Goal: Obtain resource: Download file/media

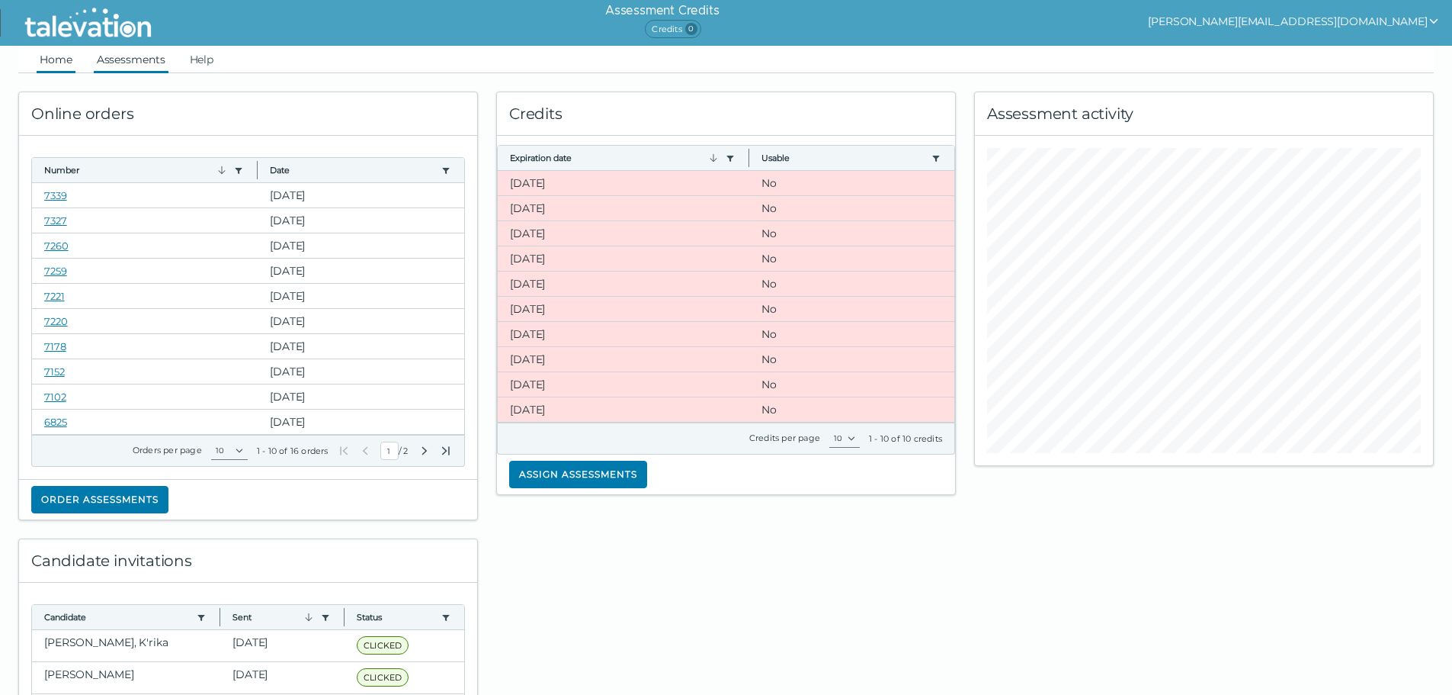
click at [138, 59] on link "Assessments" at bounding box center [131, 59] width 75 height 27
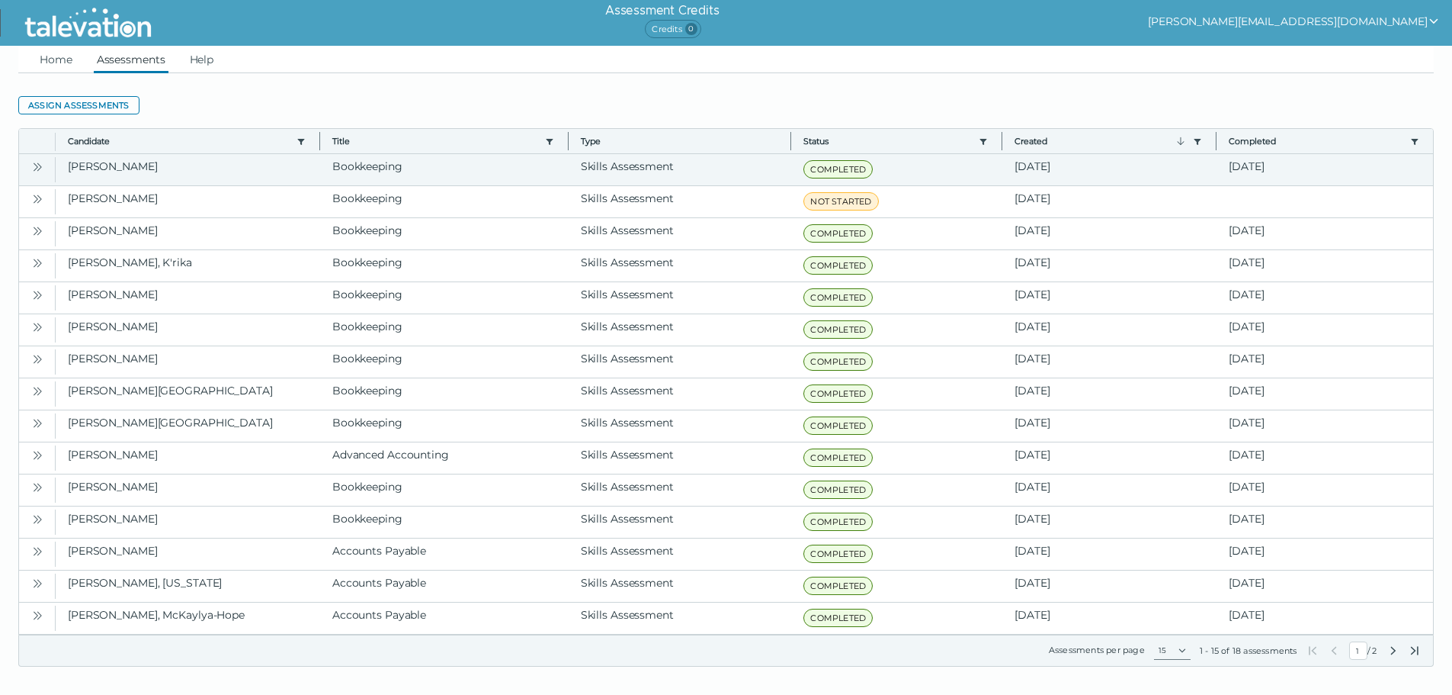
click at [39, 165] on icon "Open" at bounding box center [39, 166] width 5 height 8
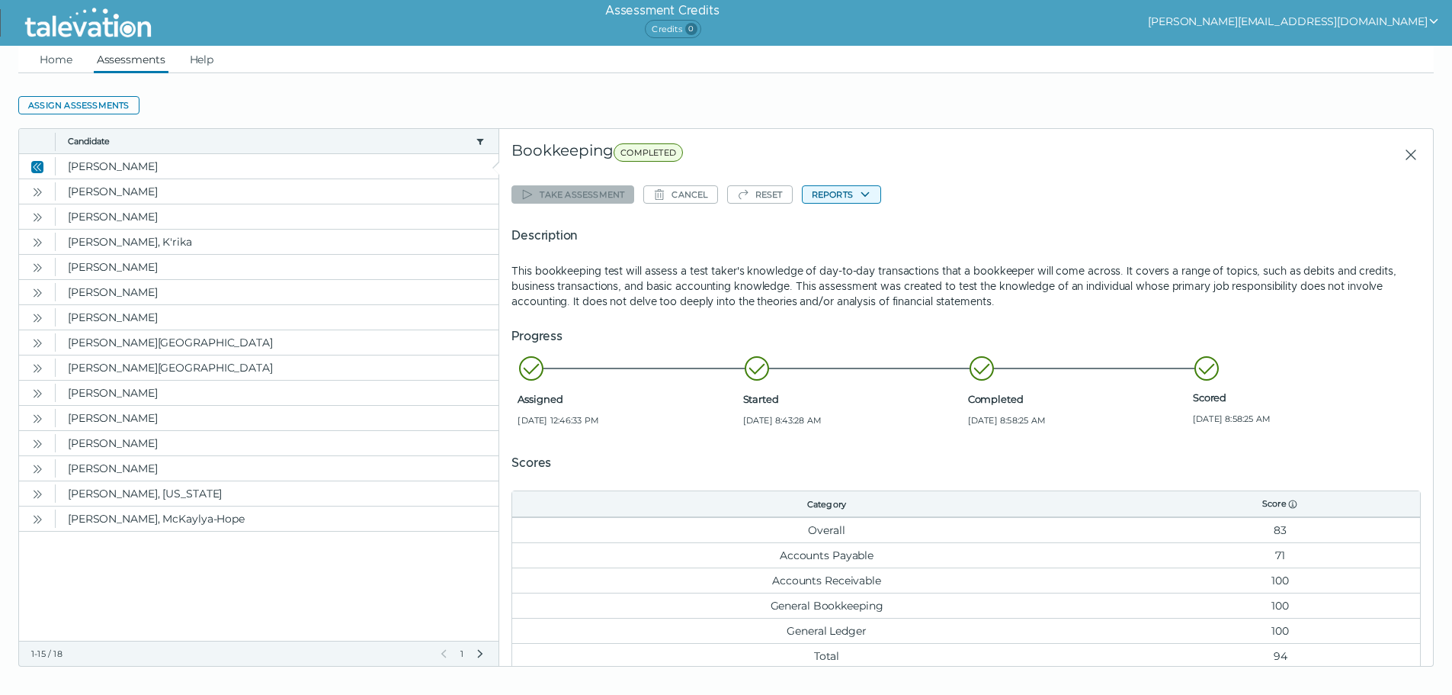
click at [865, 197] on icon "button" at bounding box center [865, 194] width 8 height 5
click at [845, 220] on button "Bookkeeping" at bounding box center [848, 224] width 91 height 18
click at [33, 371] on icon "Open" at bounding box center [37, 368] width 12 height 12
click at [47, 366] on button "Close" at bounding box center [37, 367] width 18 height 18
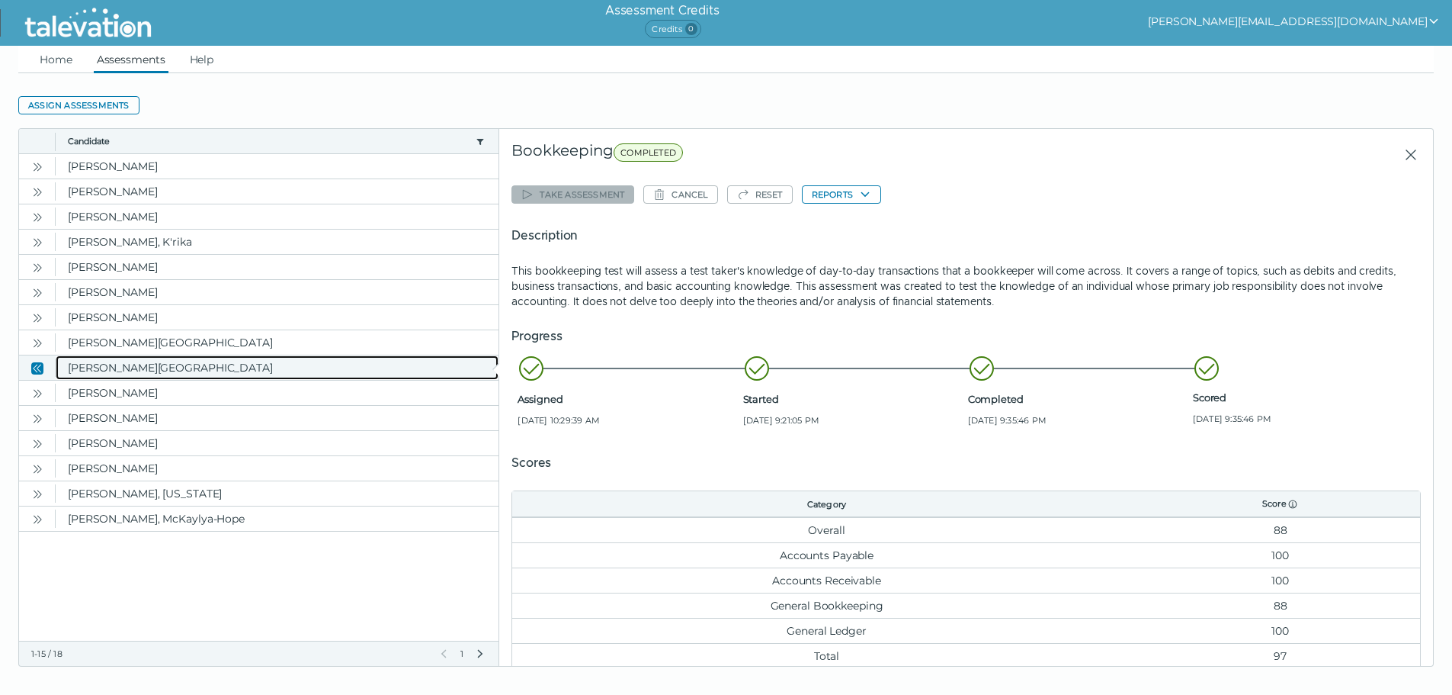
click at [137, 368] on clr-dg-cell "[PERSON_NAME][GEOGRAPHIC_DATA]" at bounding box center [277, 367] width 443 height 24
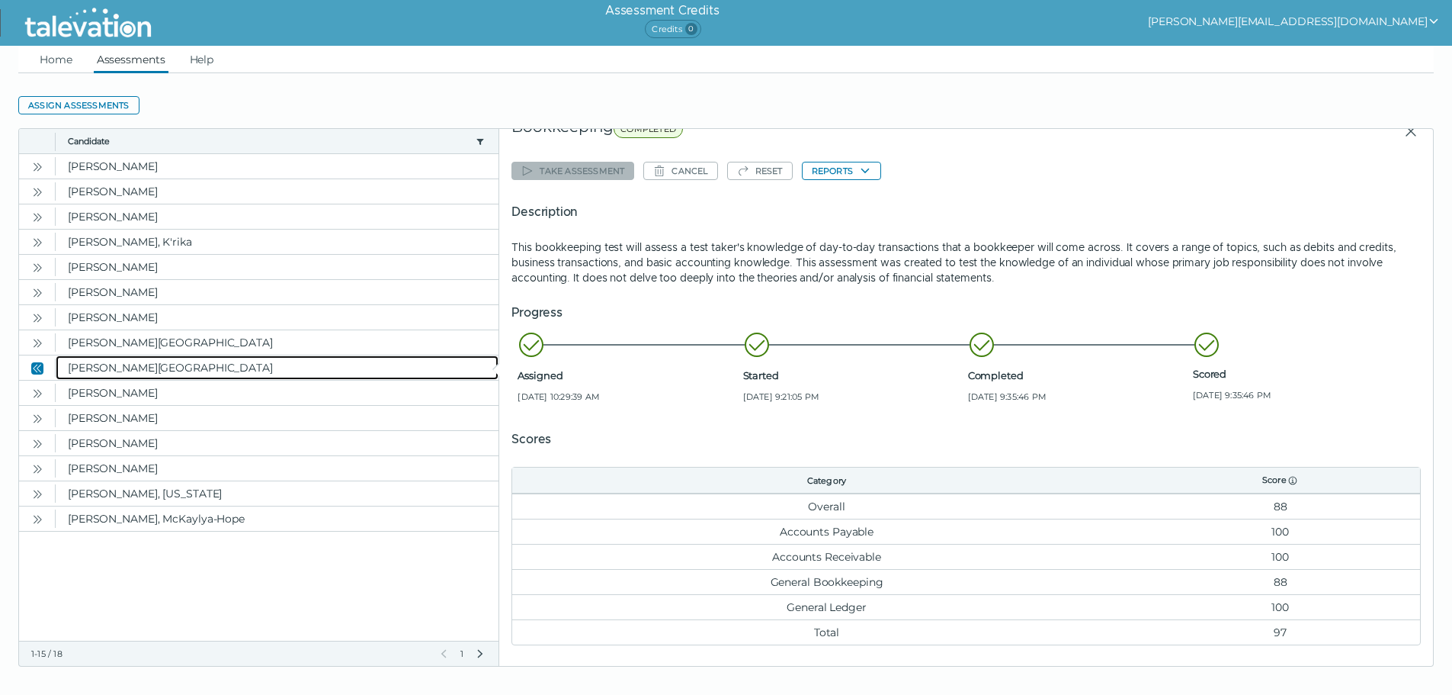
scroll to position [64, 0]
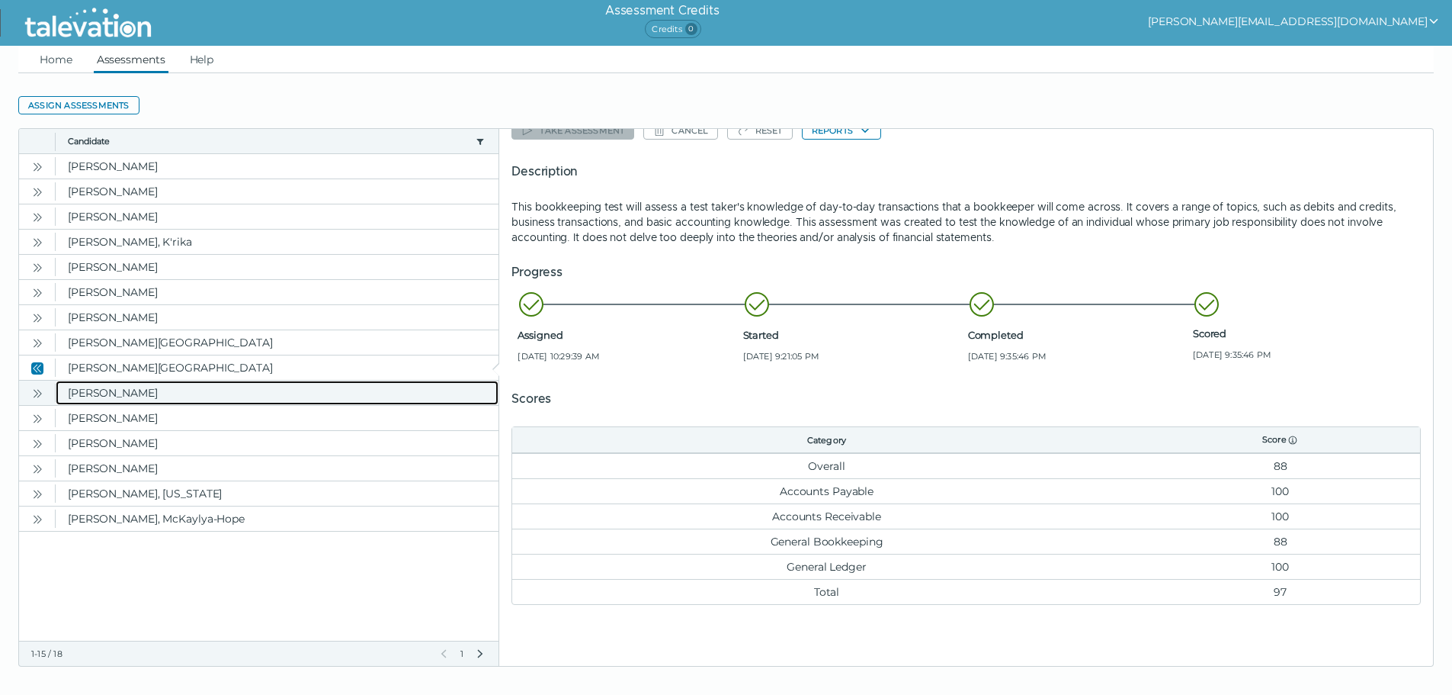
click at [86, 390] on clr-dg-cell "[PERSON_NAME]" at bounding box center [277, 392] width 443 height 24
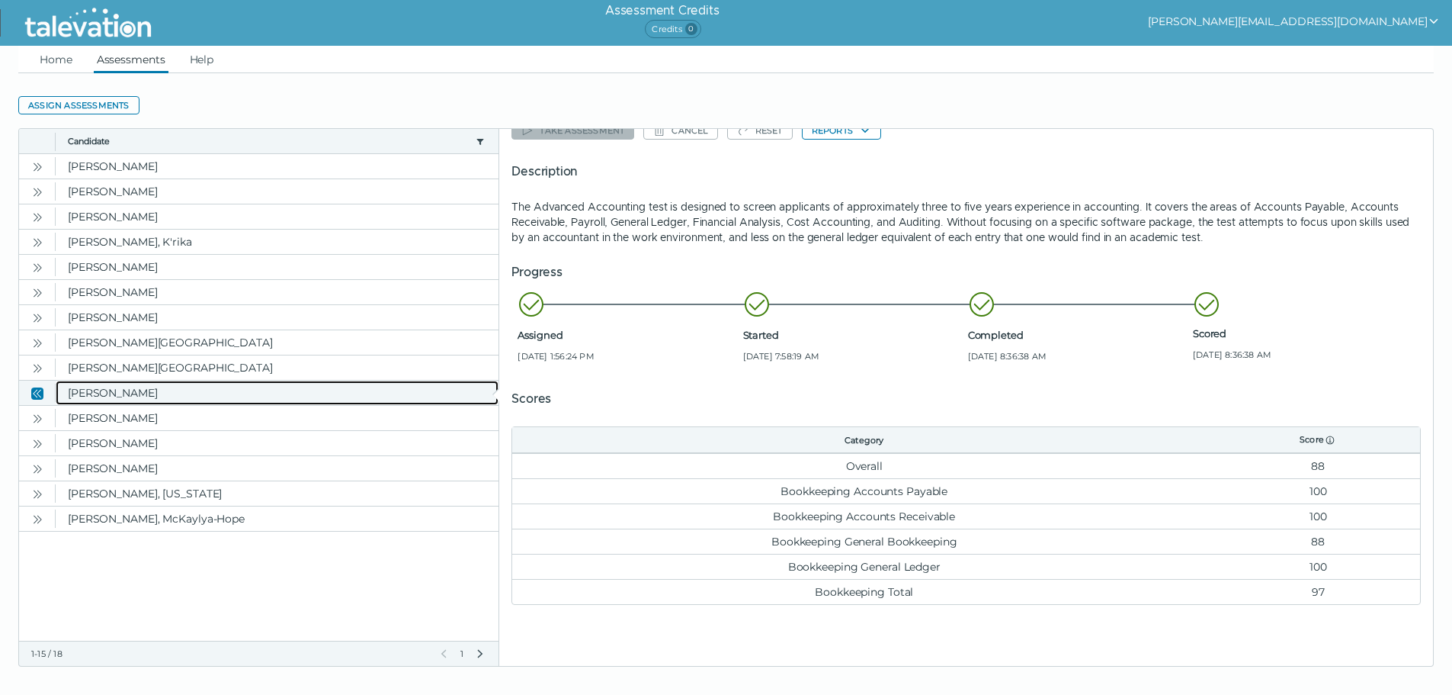
click at [82, 393] on clr-dg-cell "[PERSON_NAME]" at bounding box center [277, 392] width 443 height 24
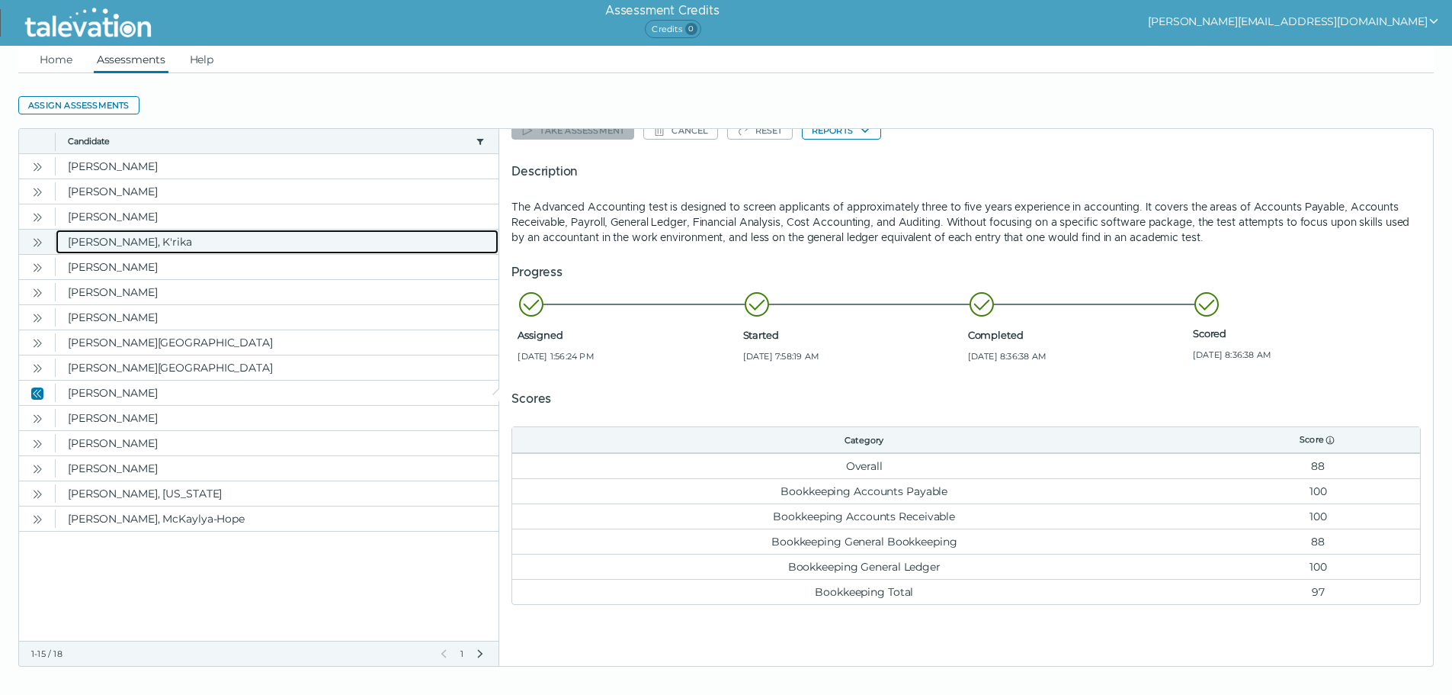
click at [117, 239] on clr-dg-cell "[PERSON_NAME], K'rika" at bounding box center [277, 241] width 443 height 24
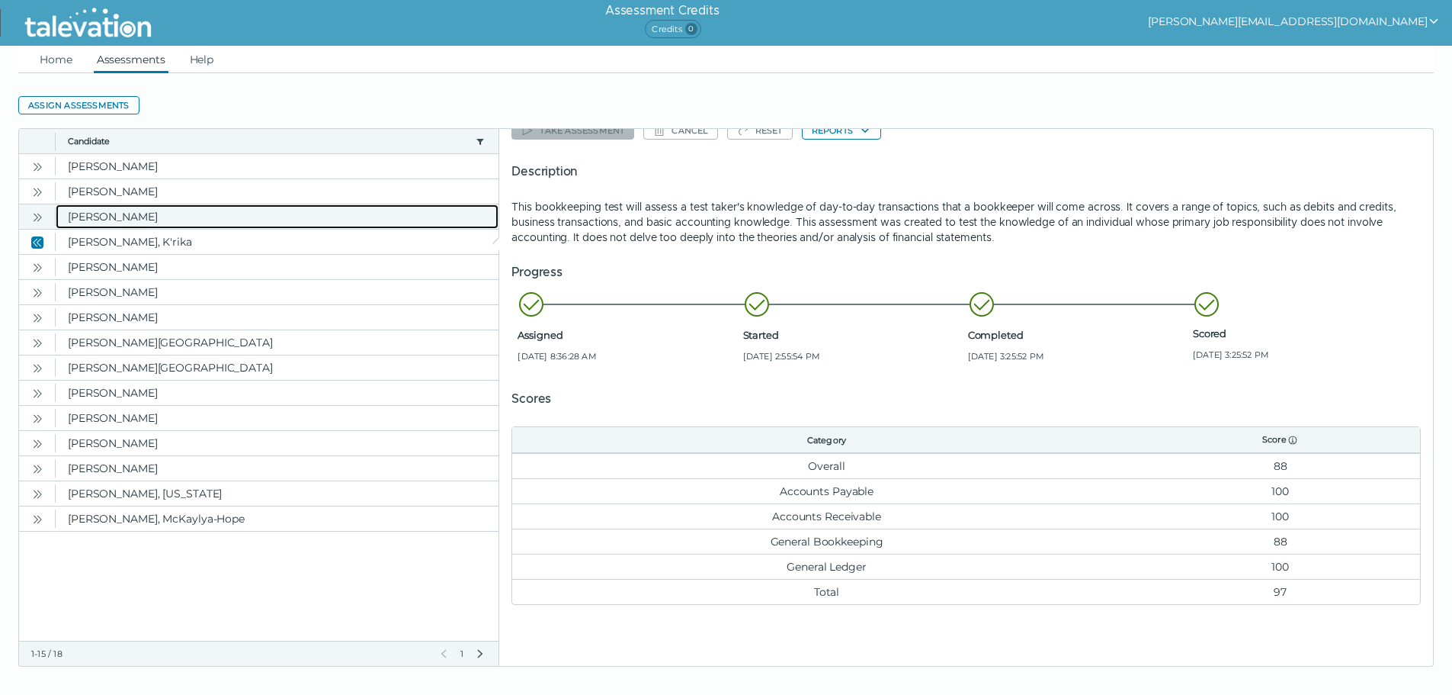
click at [101, 217] on clr-dg-cell "[PERSON_NAME]" at bounding box center [277, 216] width 443 height 24
click at [64, 214] on clr-dg-cell "[PERSON_NAME]" at bounding box center [277, 216] width 443 height 24
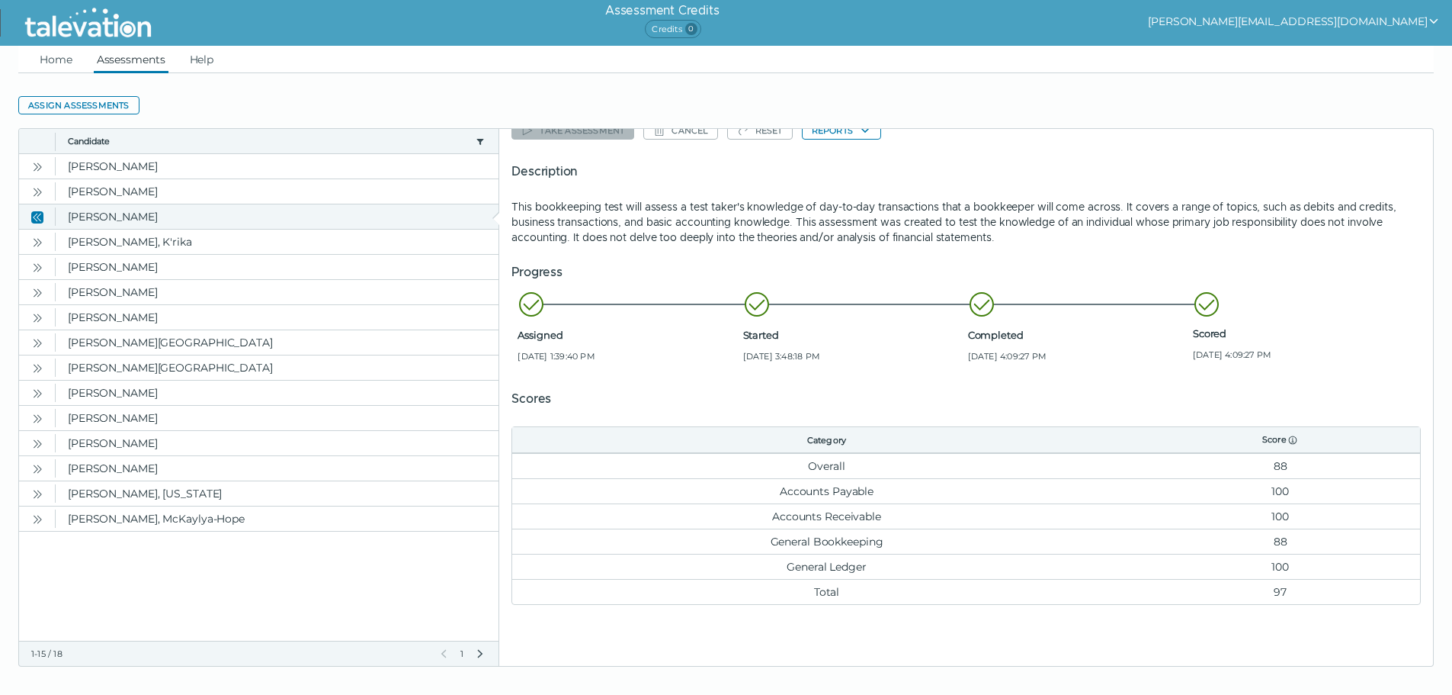
click at [30, 213] on button "Close" at bounding box center [37, 216] width 18 height 18
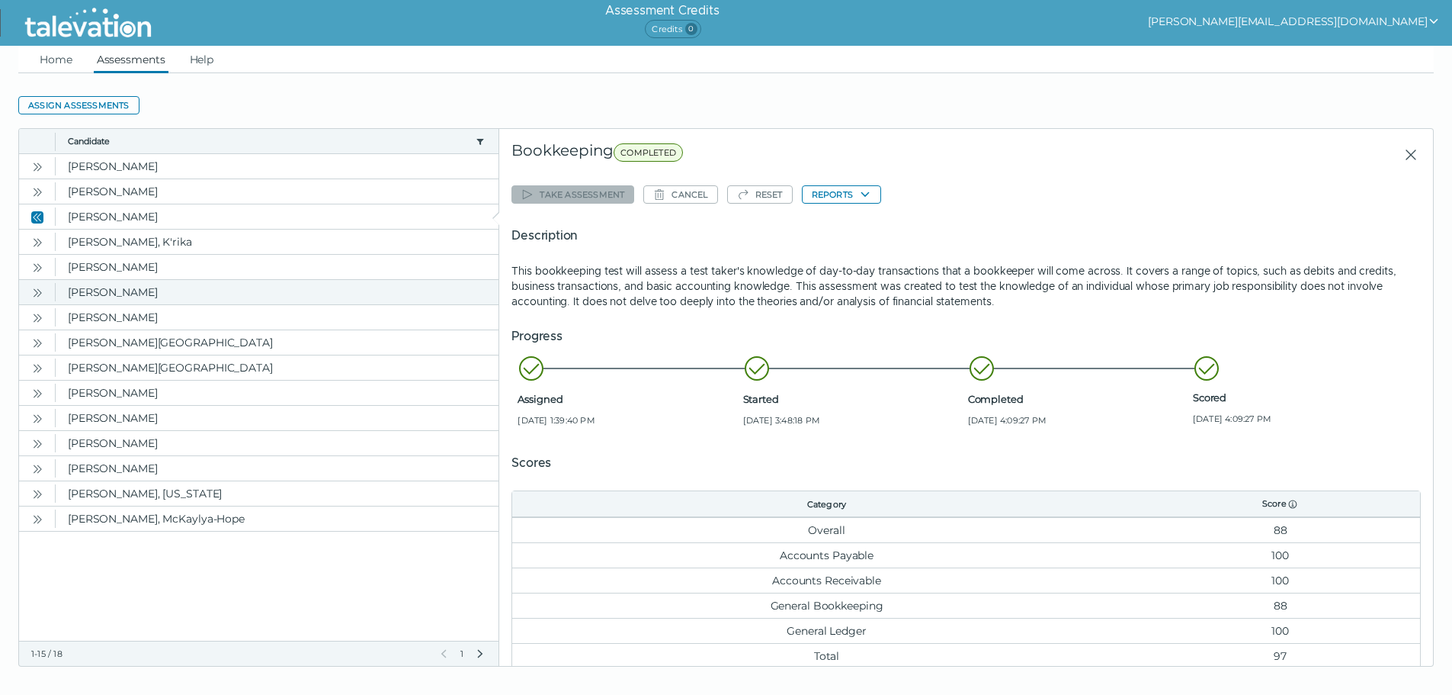
scroll to position [8, 0]
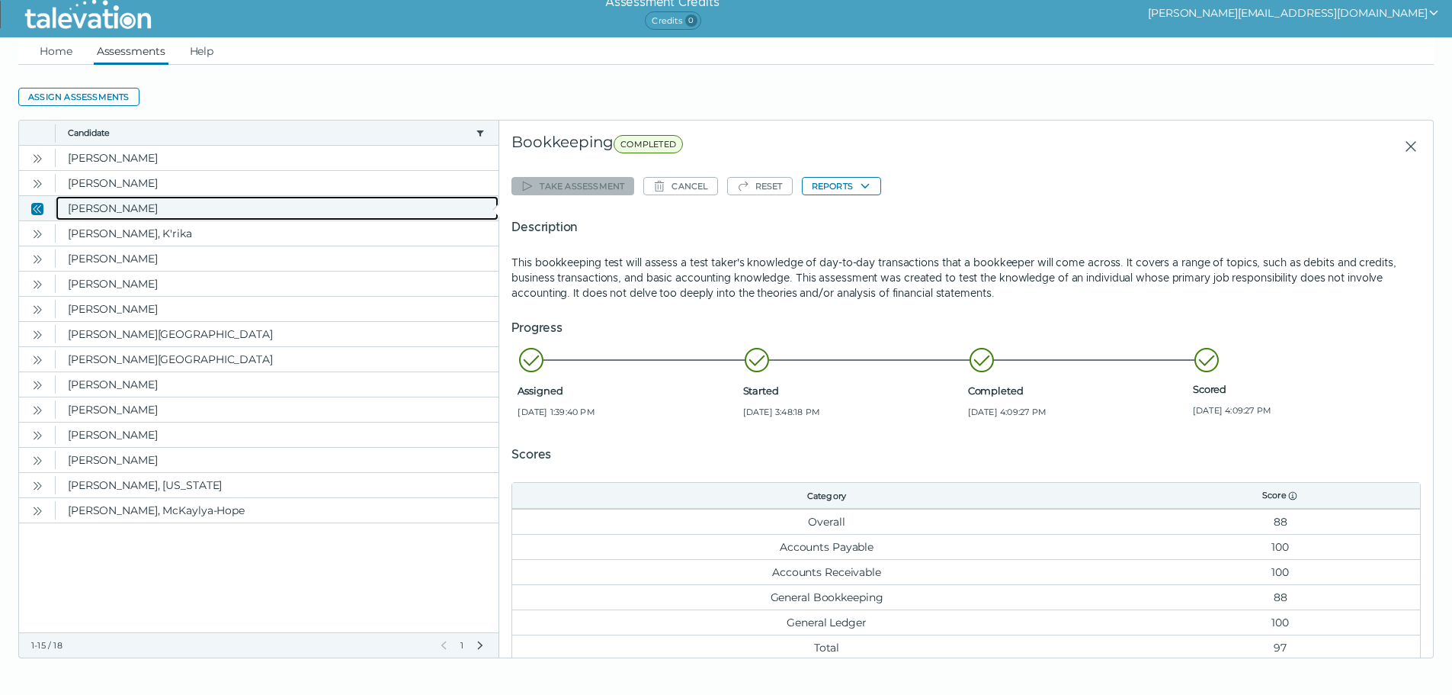
click at [130, 208] on clr-dg-cell "[PERSON_NAME]" at bounding box center [277, 208] width 443 height 24
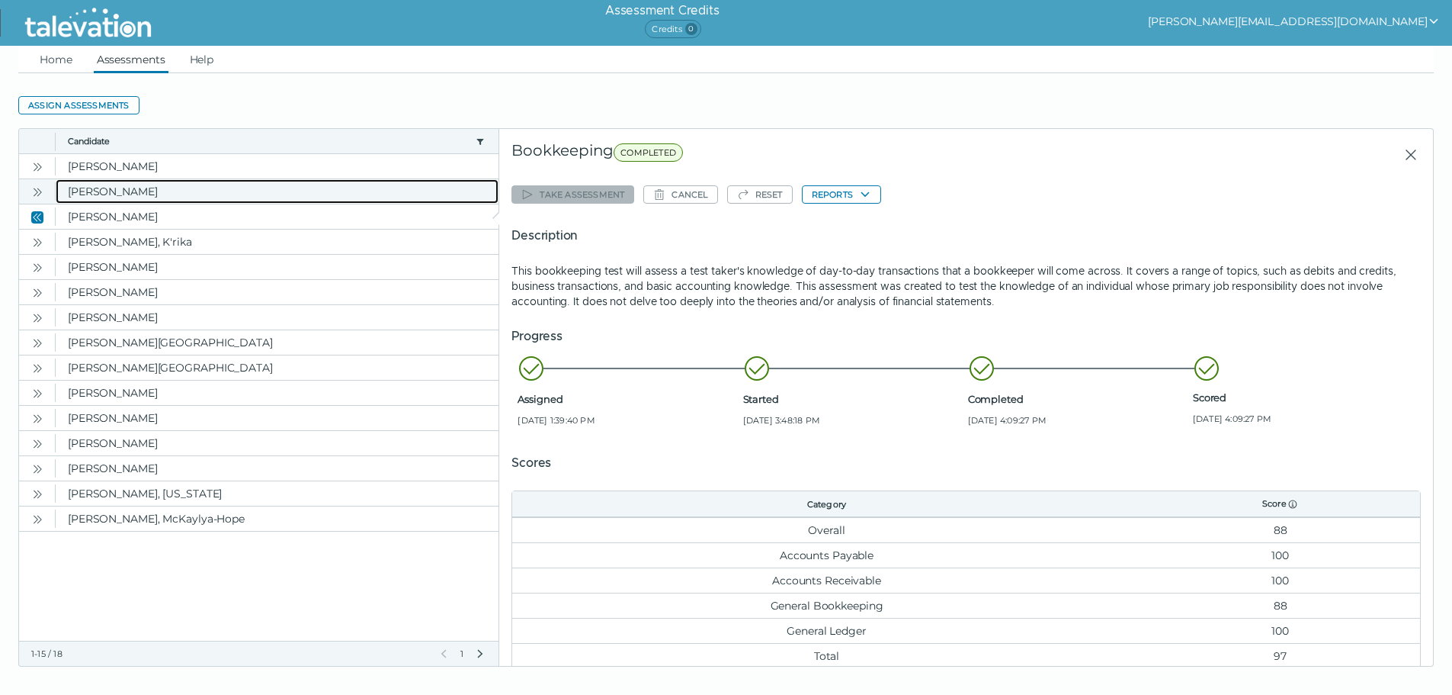
click at [91, 189] on clr-dg-cell "[PERSON_NAME]" at bounding box center [277, 191] width 443 height 24
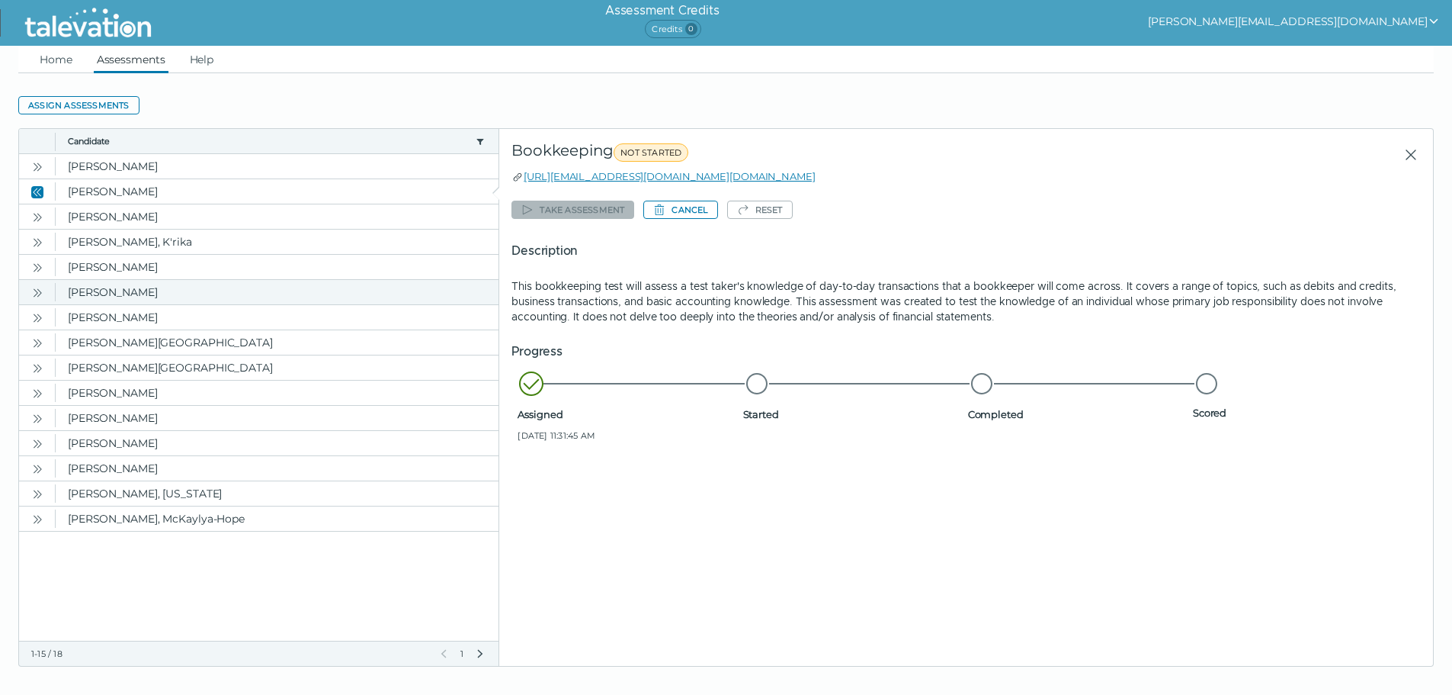
click at [38, 291] on icon "Open" at bounding box center [37, 293] width 12 height 12
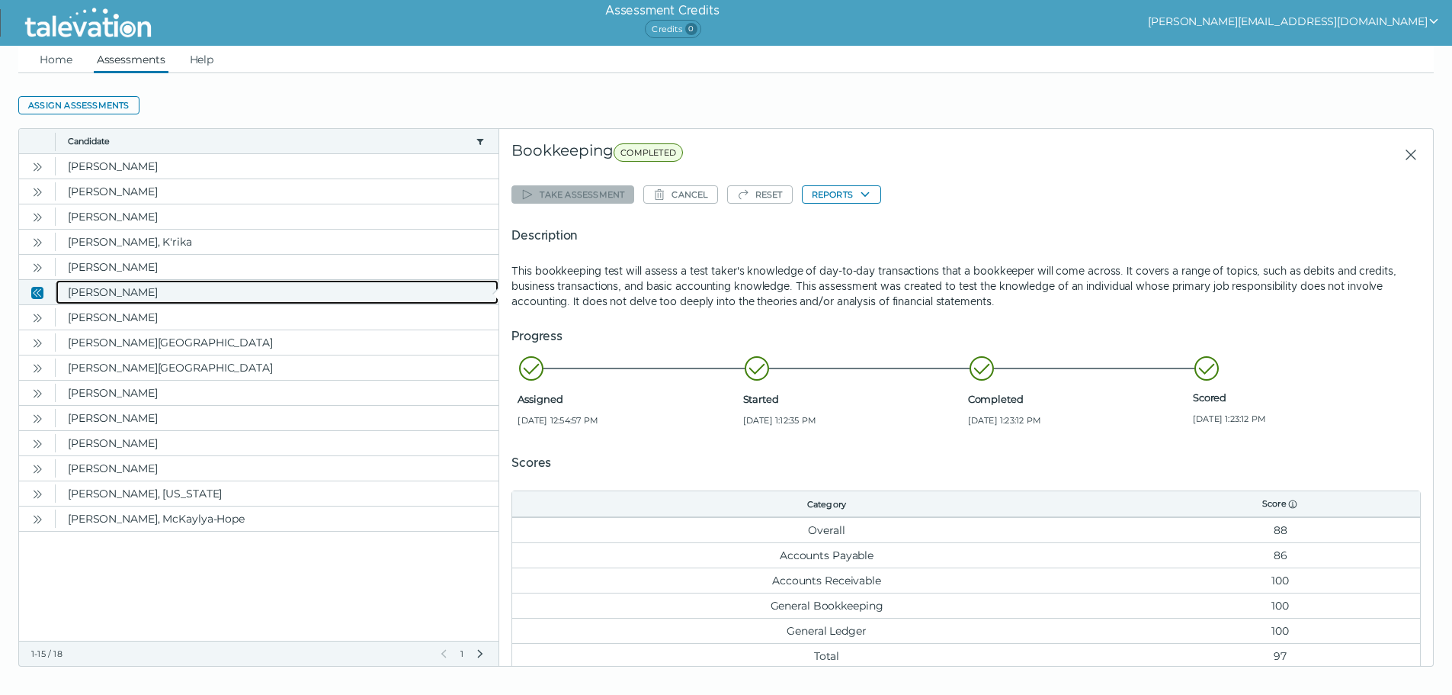
click at [104, 293] on clr-dg-cell "[PERSON_NAME]" at bounding box center [277, 292] width 443 height 24
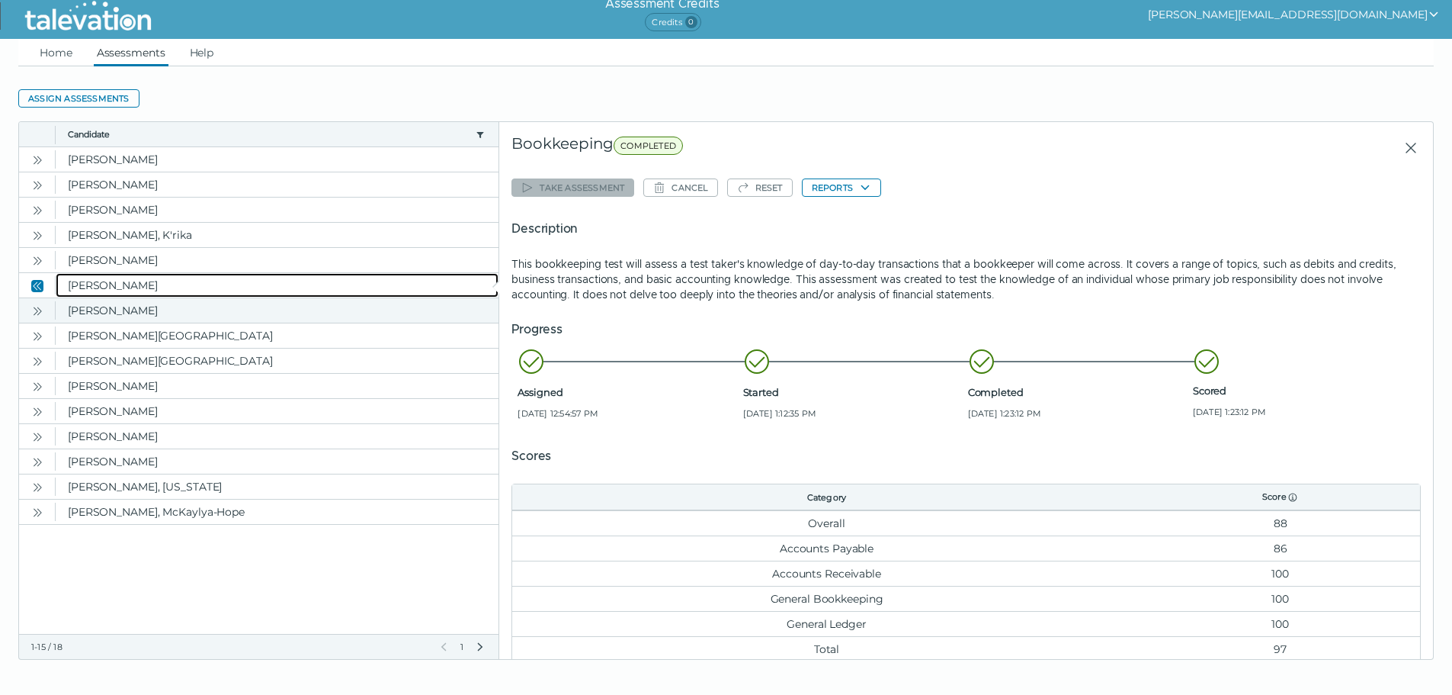
scroll to position [8, 0]
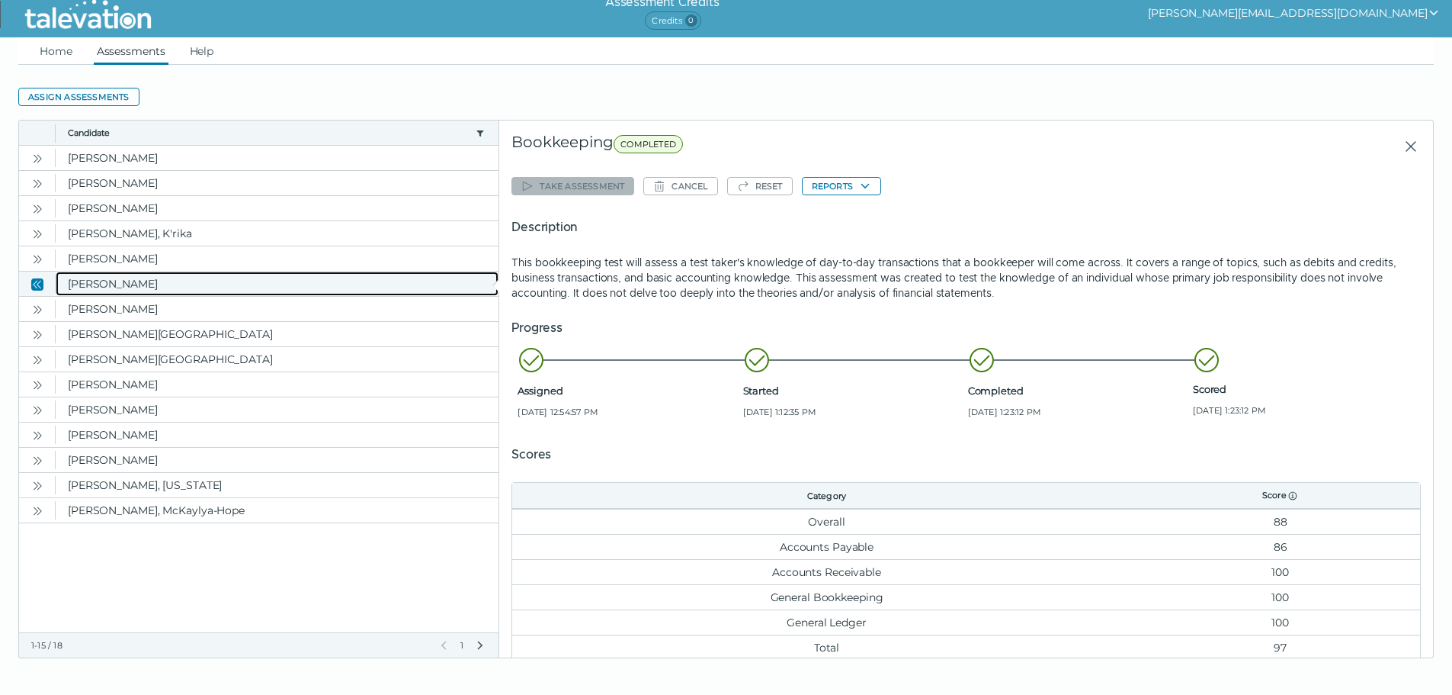
click at [62, 276] on clr-dg-cell "[PERSON_NAME]" at bounding box center [277, 283] width 443 height 24
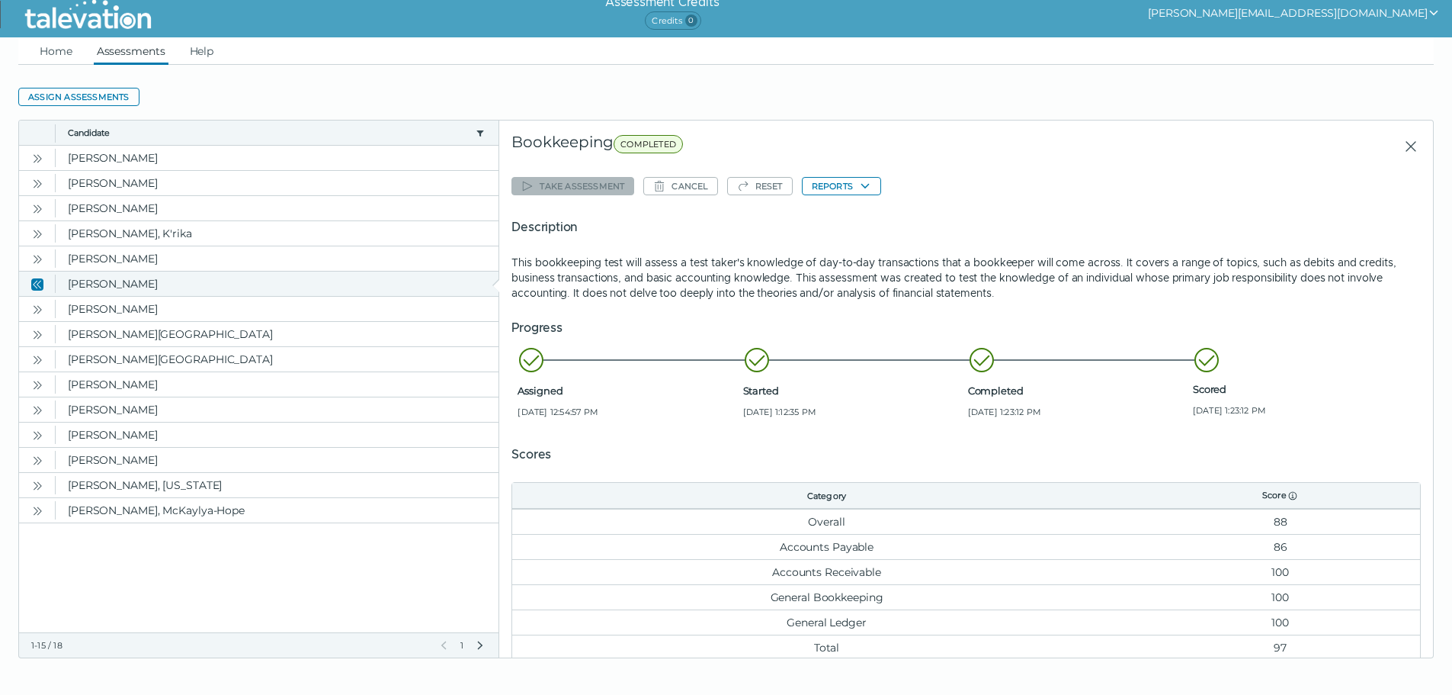
click at [45, 284] on button "Close" at bounding box center [37, 283] width 18 height 18
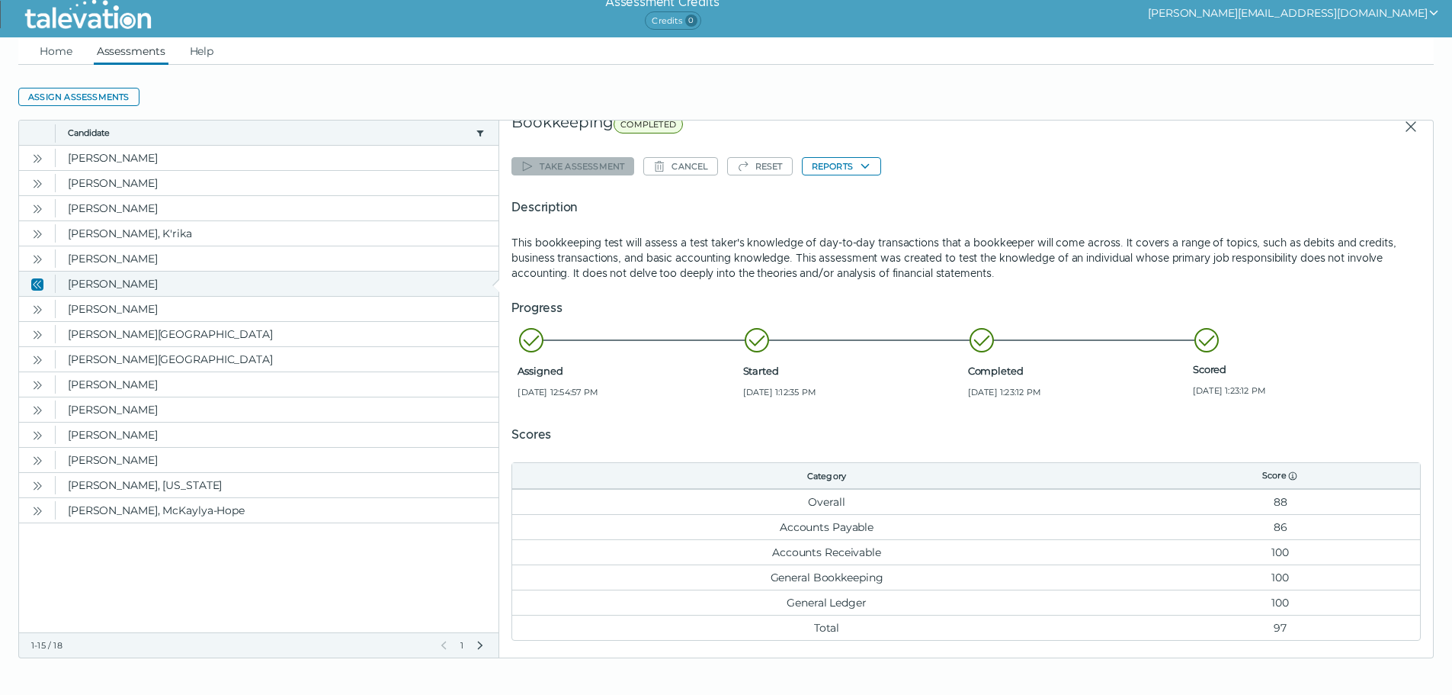
scroll to position [0, 0]
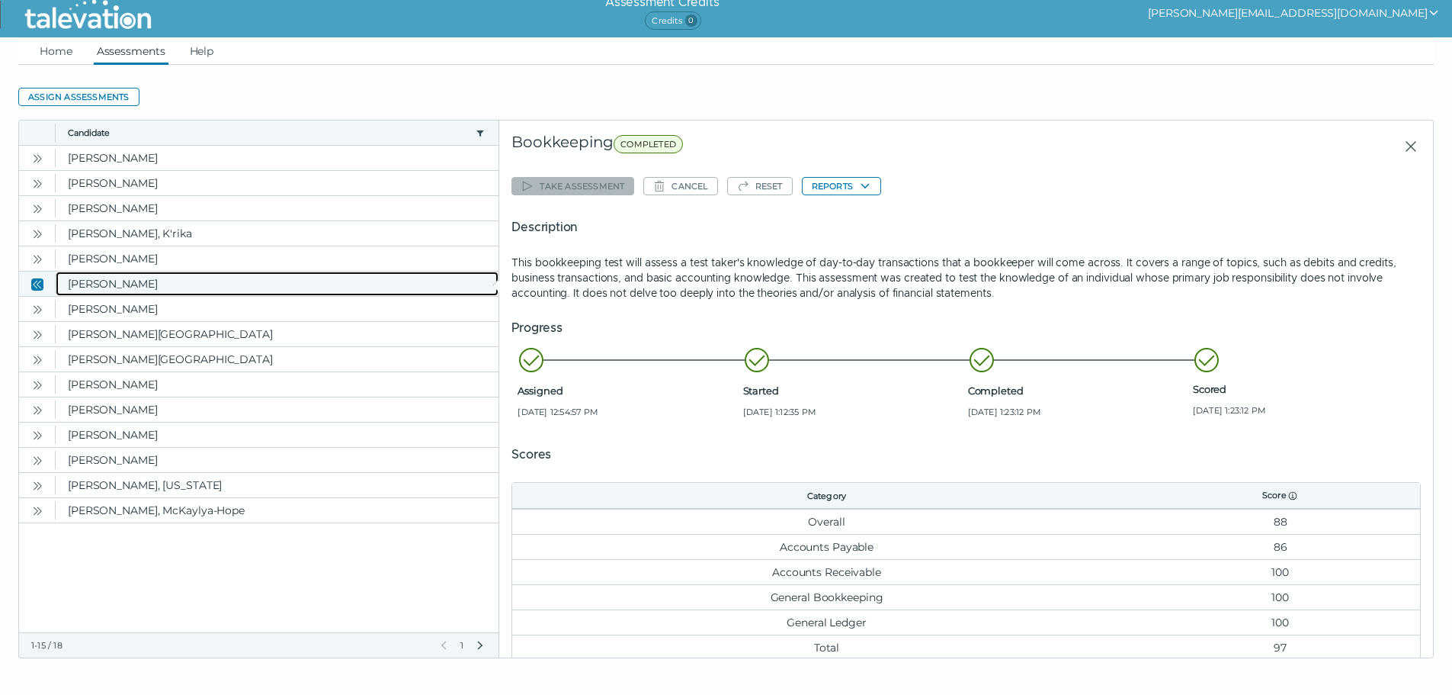
click at [93, 285] on clr-dg-cell "[PERSON_NAME]" at bounding box center [277, 283] width 443 height 24
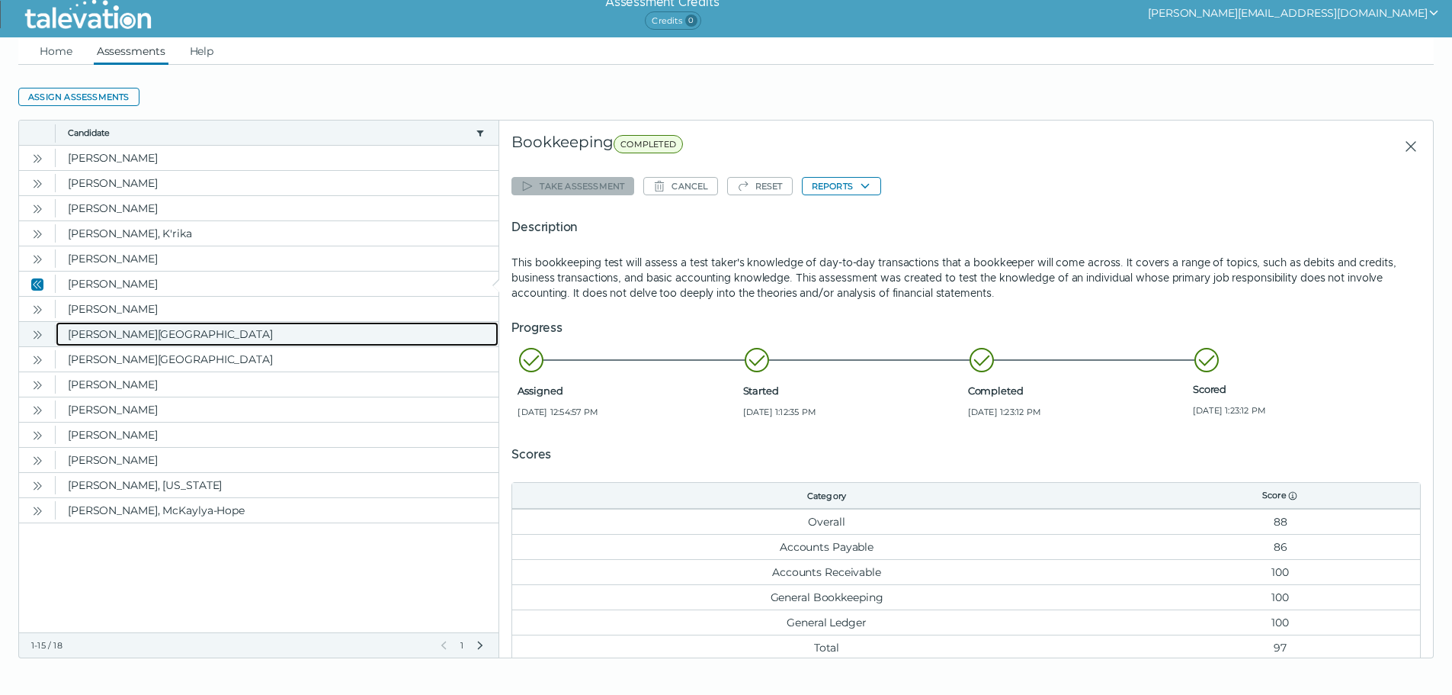
click at [149, 327] on clr-dg-cell "[PERSON_NAME][GEOGRAPHIC_DATA]" at bounding box center [277, 334] width 443 height 24
click at [149, 326] on clr-dg-cell "[PERSON_NAME][GEOGRAPHIC_DATA]" at bounding box center [277, 334] width 443 height 24
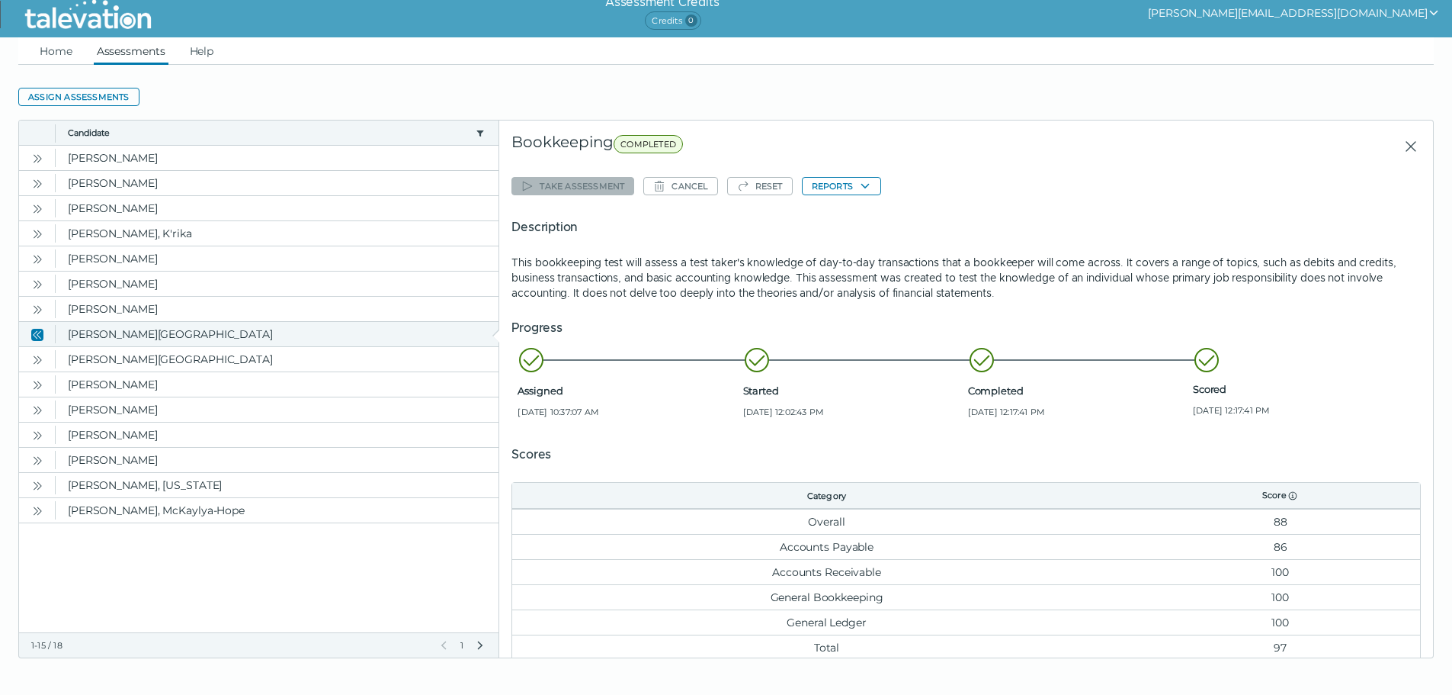
click at [37, 334] on icon "Close" at bounding box center [39, 334] width 5 height 8
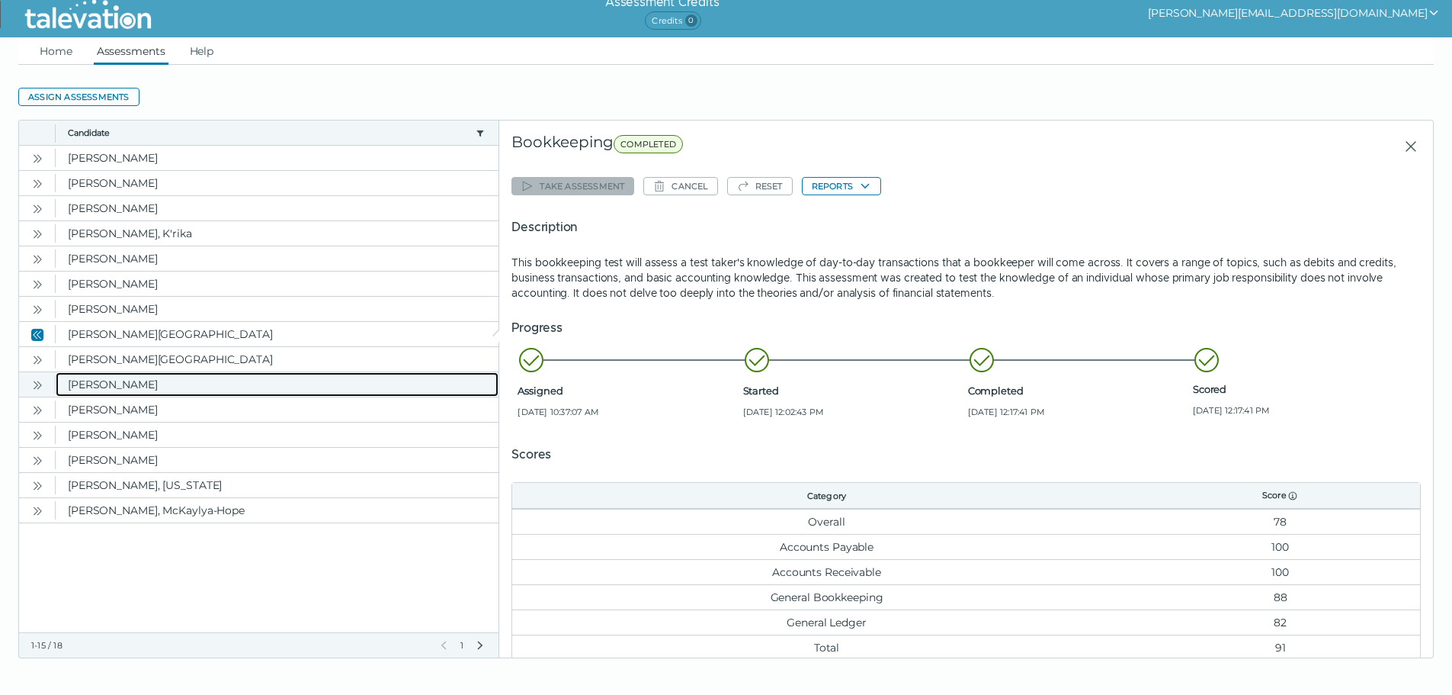
click at [104, 390] on clr-dg-cell "[PERSON_NAME]" at bounding box center [277, 384] width 443 height 24
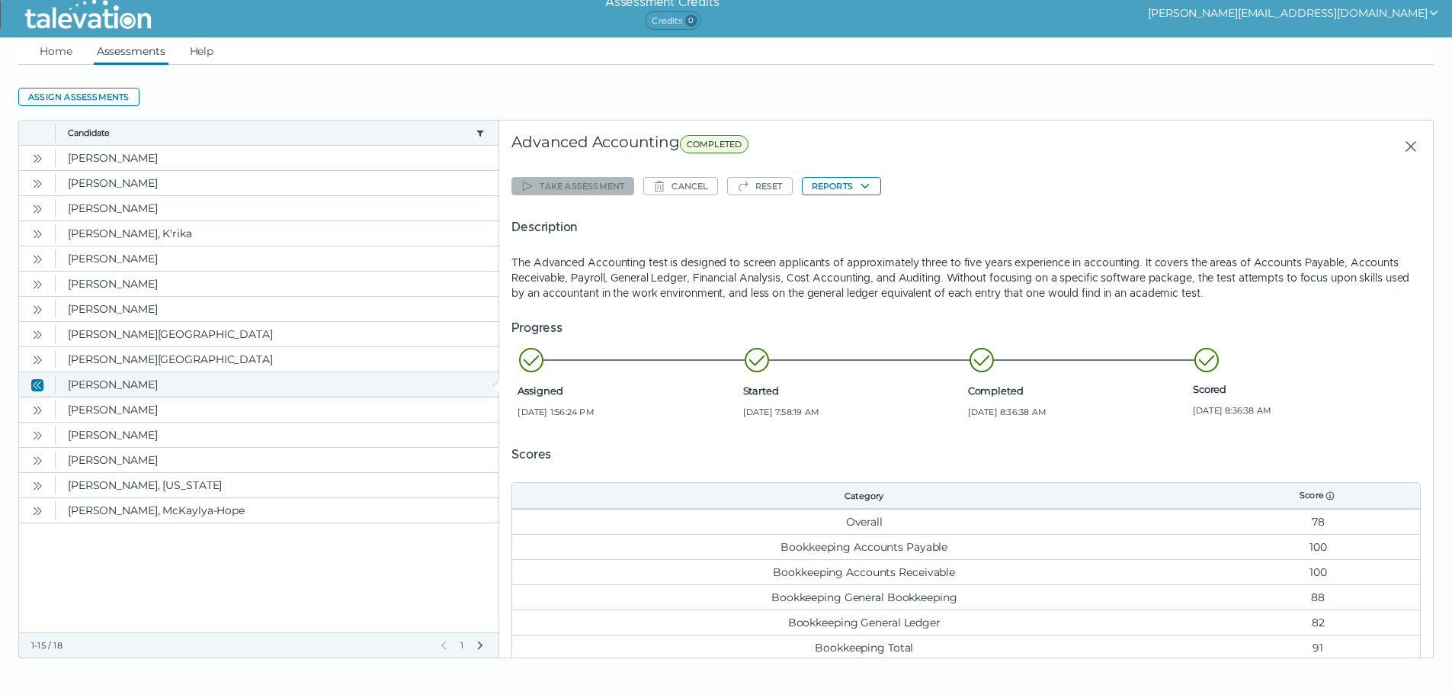
click at [36, 384] on icon "Close" at bounding box center [37, 385] width 12 height 12
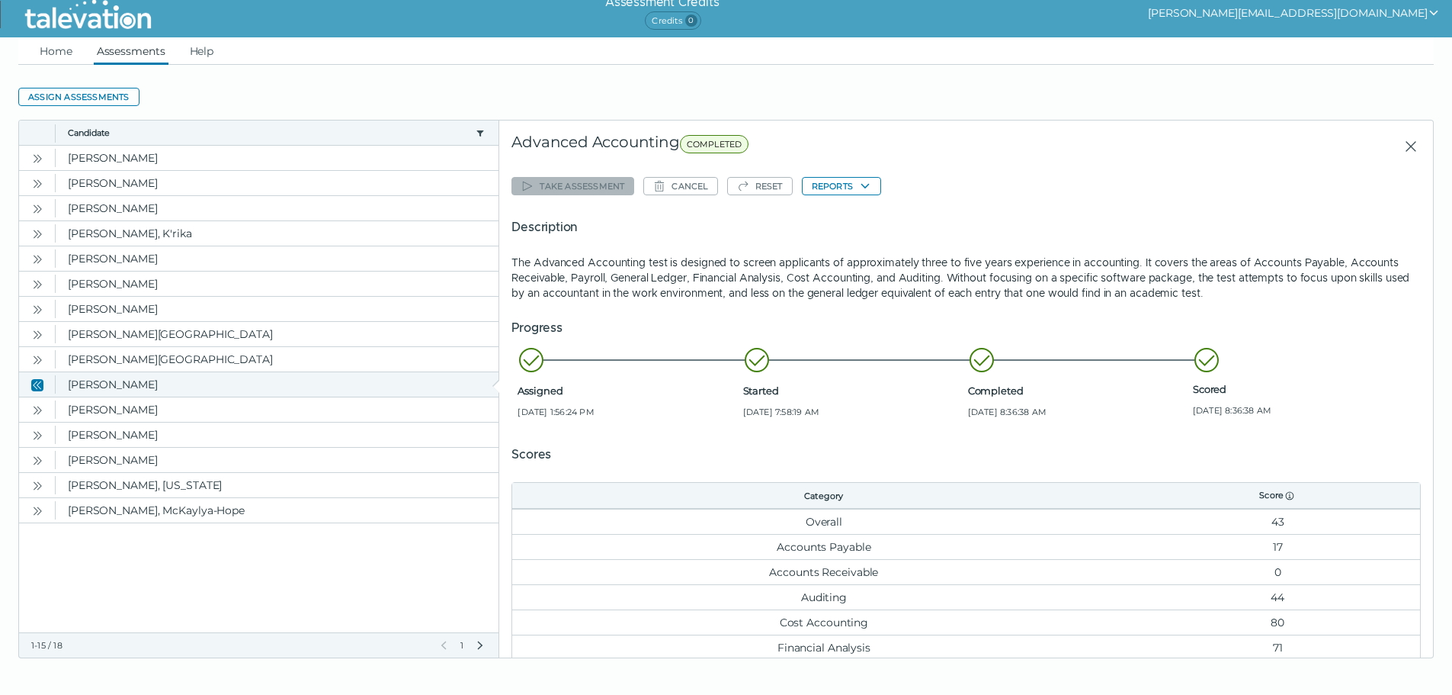
click at [36, 384] on icon "Close" at bounding box center [37, 385] width 12 height 12
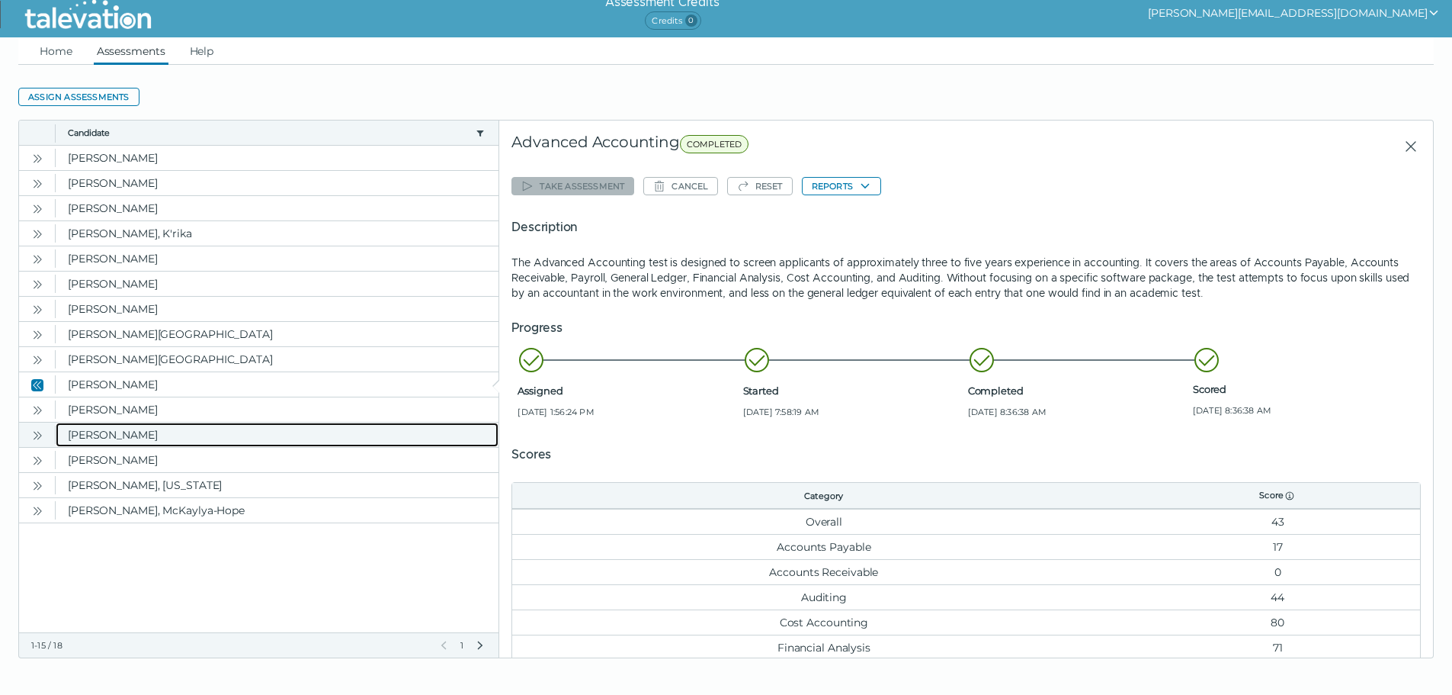
drag, startPoint x: 143, startPoint y: 431, endPoint x: 93, endPoint y: 435, distance: 50.5
click at [136, 435] on clr-dg-cell "[PERSON_NAME]" at bounding box center [277, 434] width 443 height 24
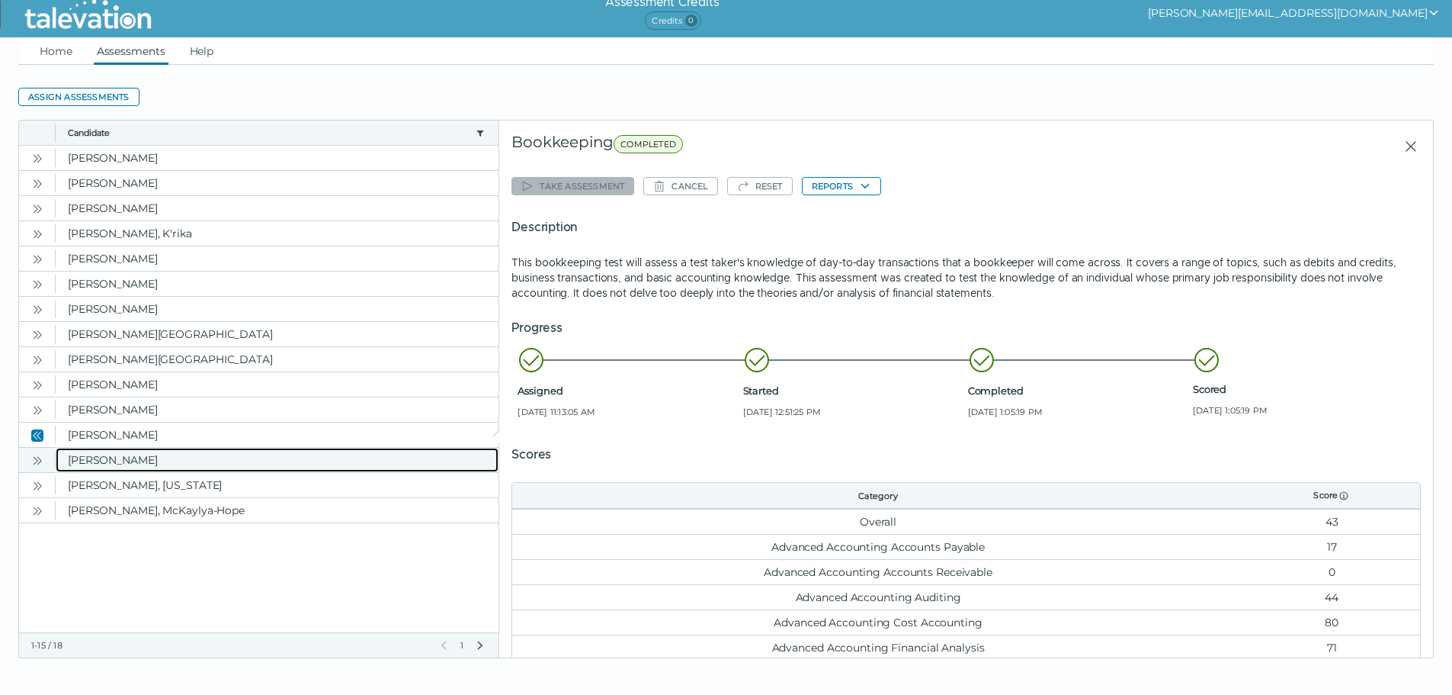
click at [188, 464] on clr-dg-cell "[PERSON_NAME]" at bounding box center [277, 460] width 443 height 24
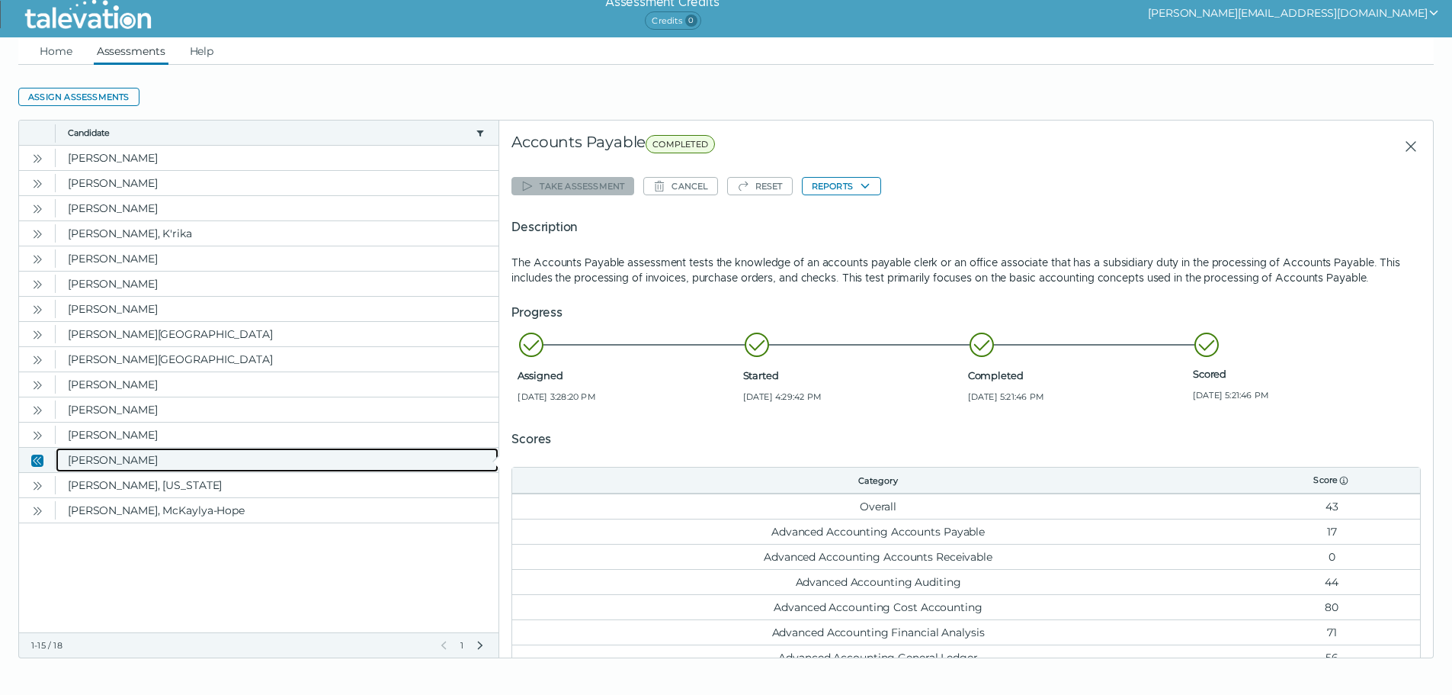
click at [188, 463] on clr-dg-cell "[PERSON_NAME]" at bounding box center [277, 460] width 443 height 24
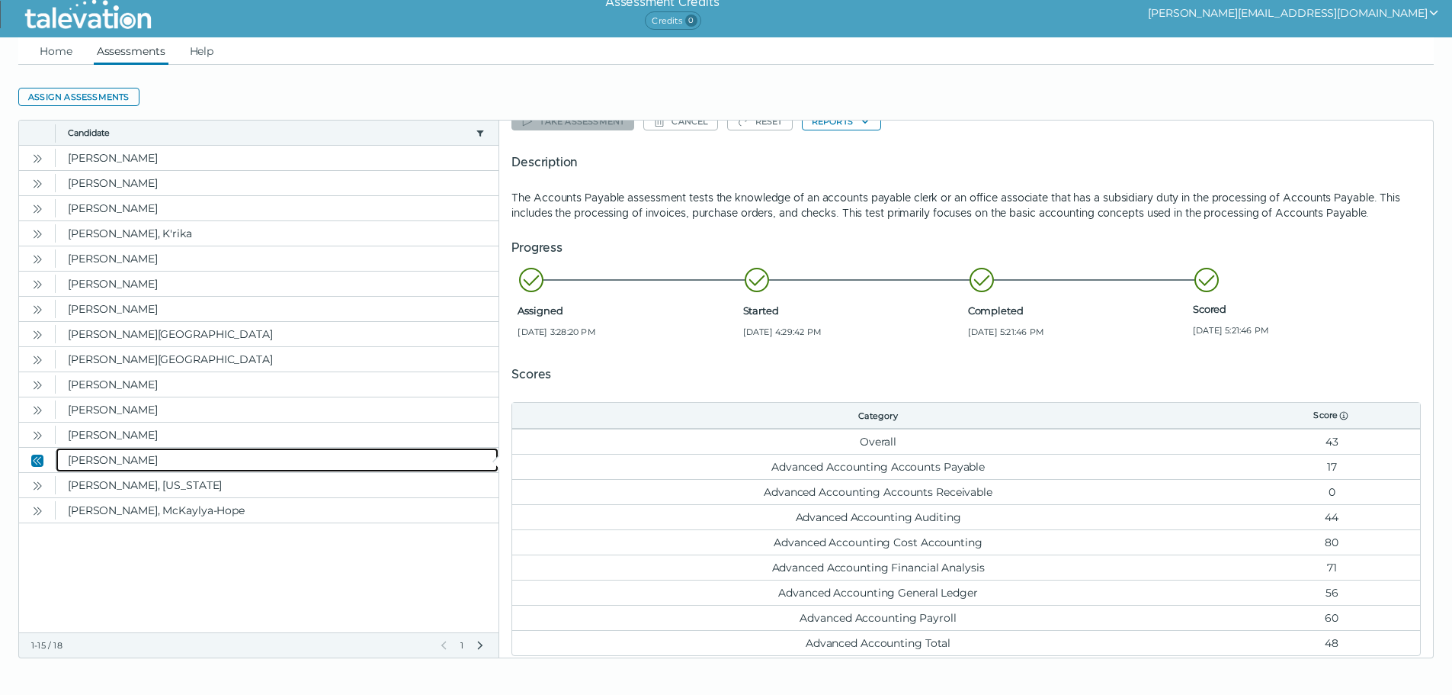
scroll to position [124, 0]
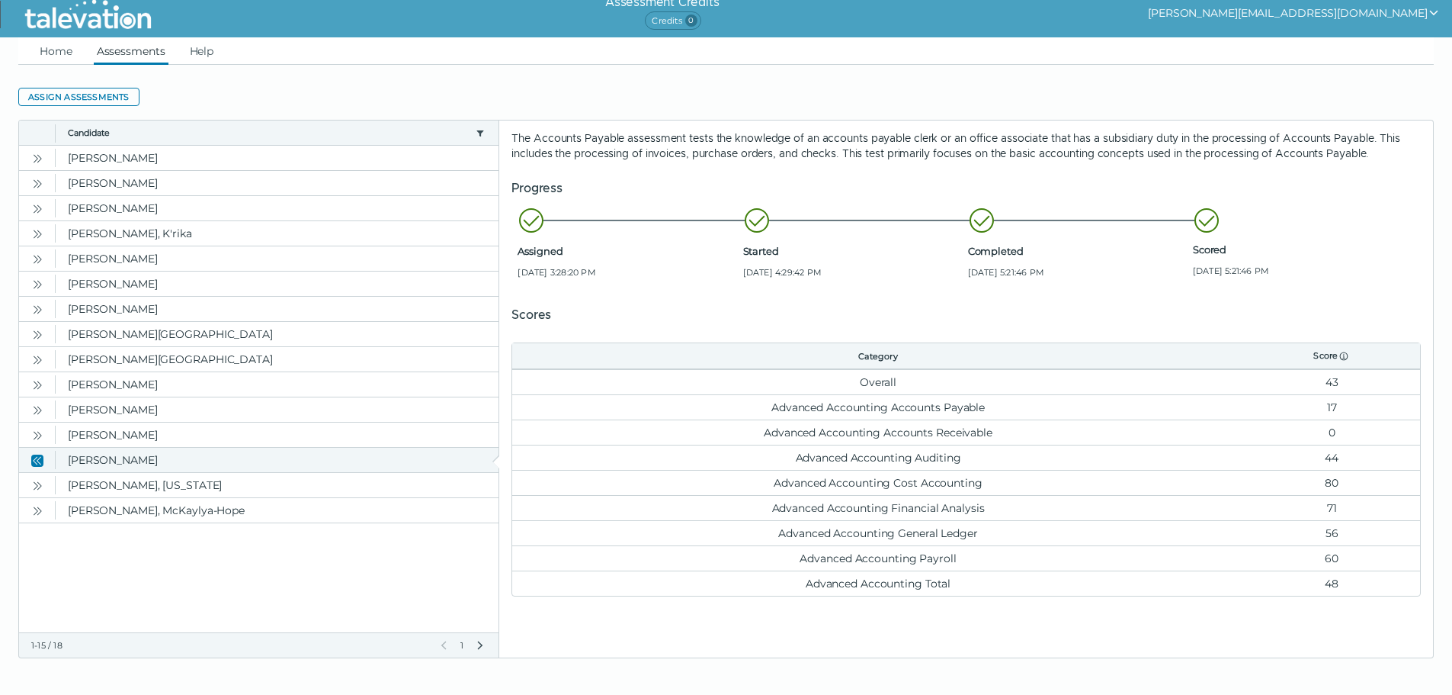
click at [42, 464] on icon "Close" at bounding box center [37, 460] width 12 height 12
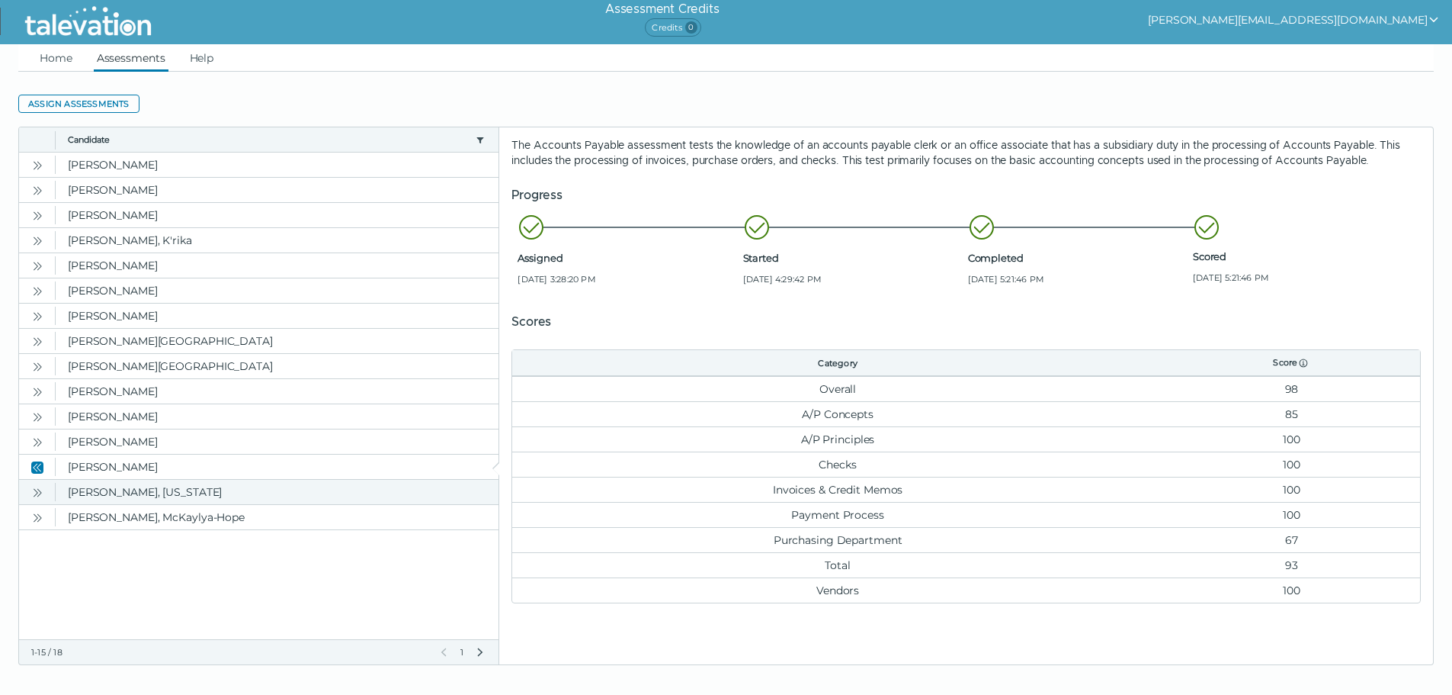
scroll to position [0, 0]
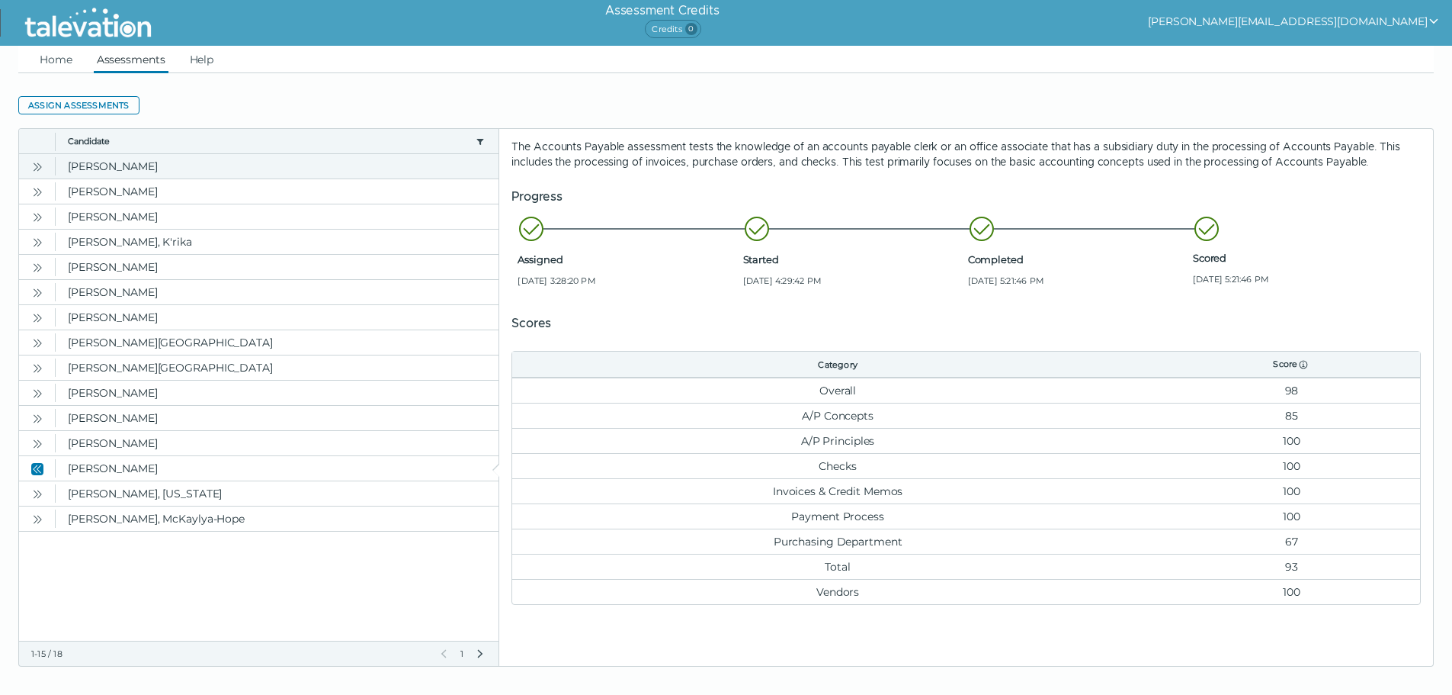
click at [34, 169] on icon "Open" at bounding box center [37, 167] width 12 height 12
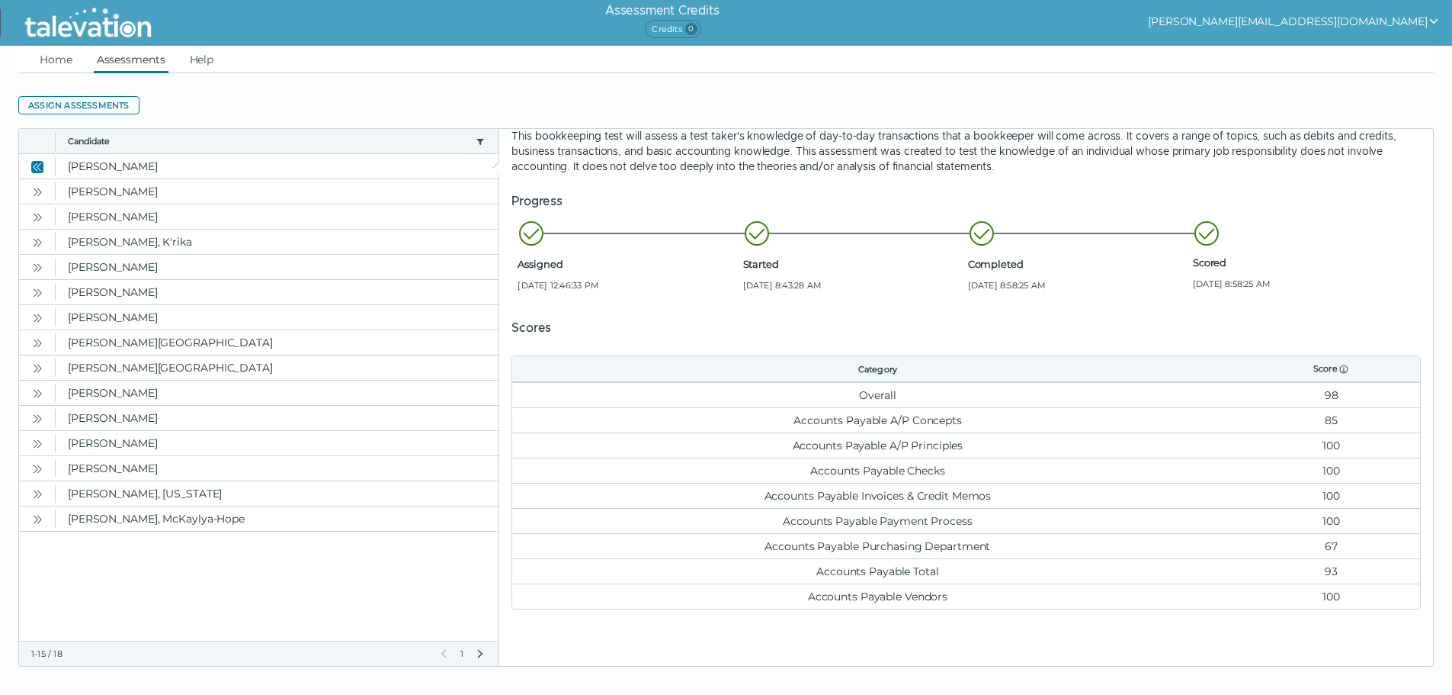
scroll to position [140, 0]
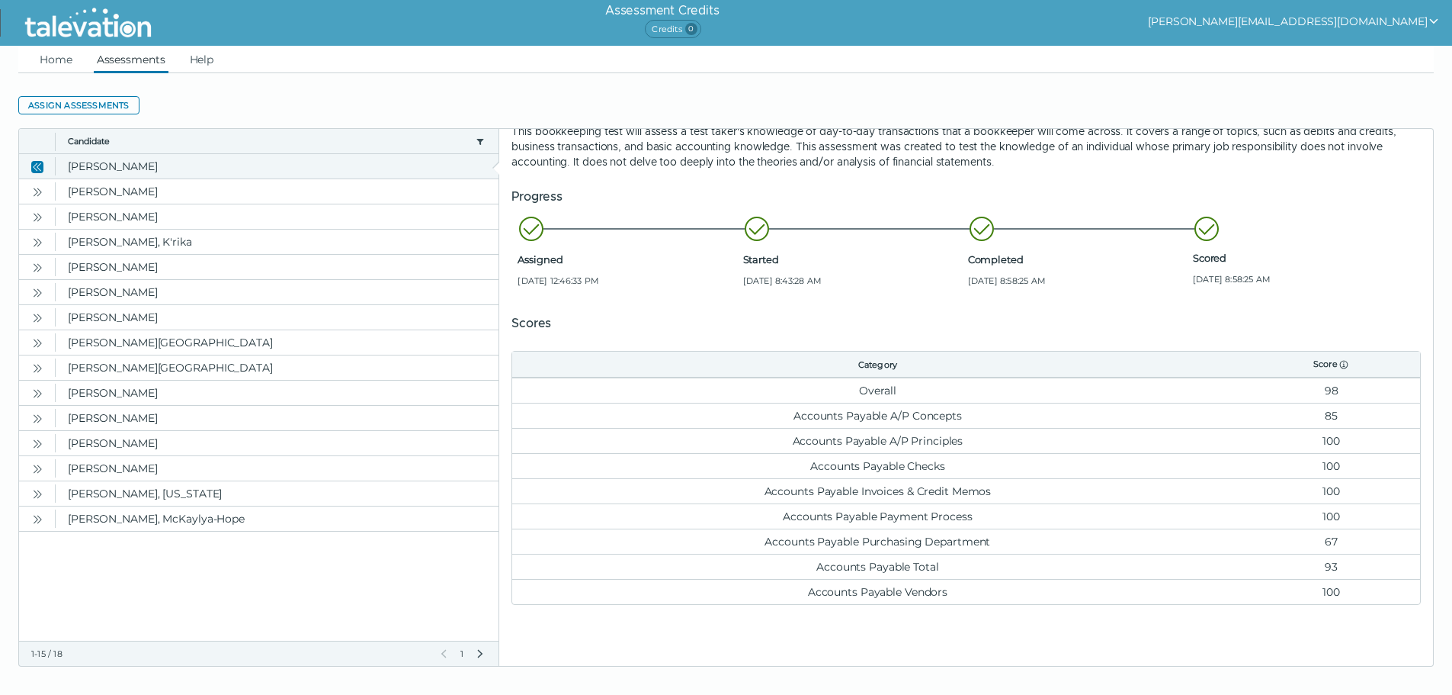
click at [35, 162] on icon "Close" at bounding box center [37, 167] width 12 height 12
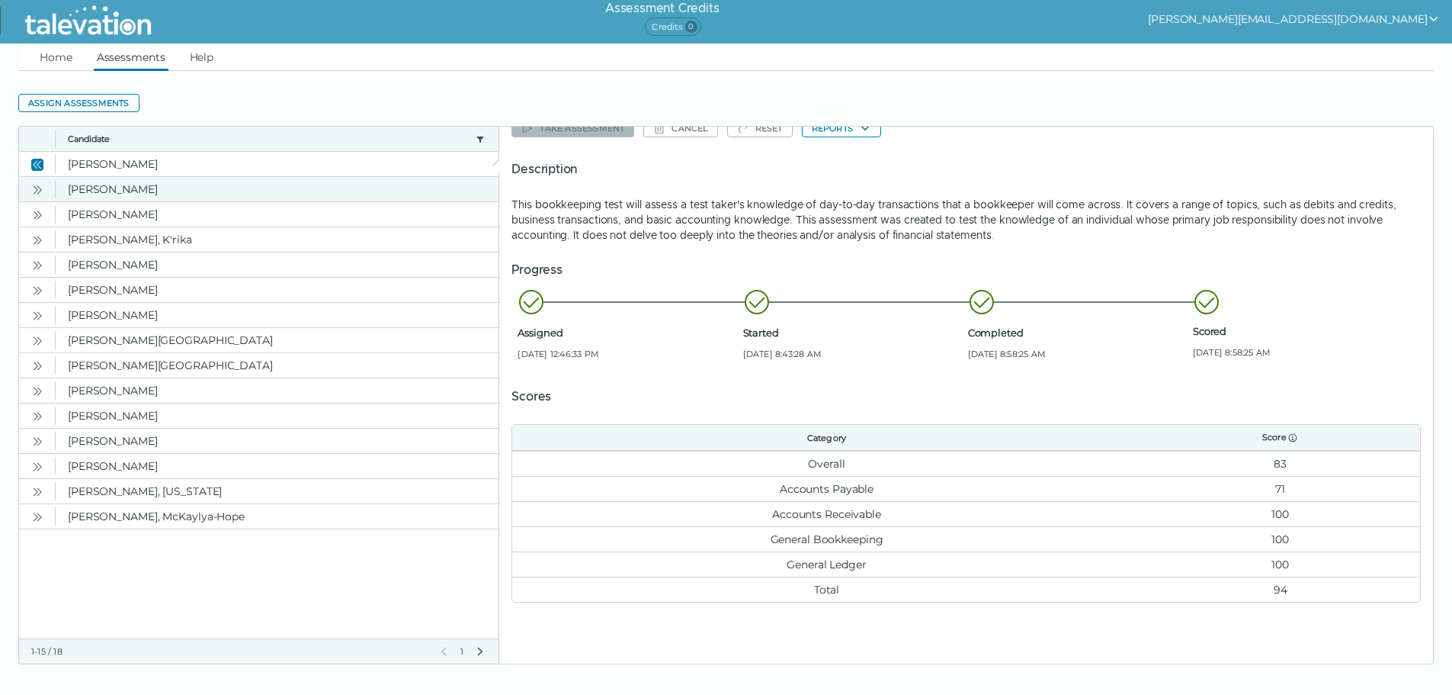
scroll to position [0, 0]
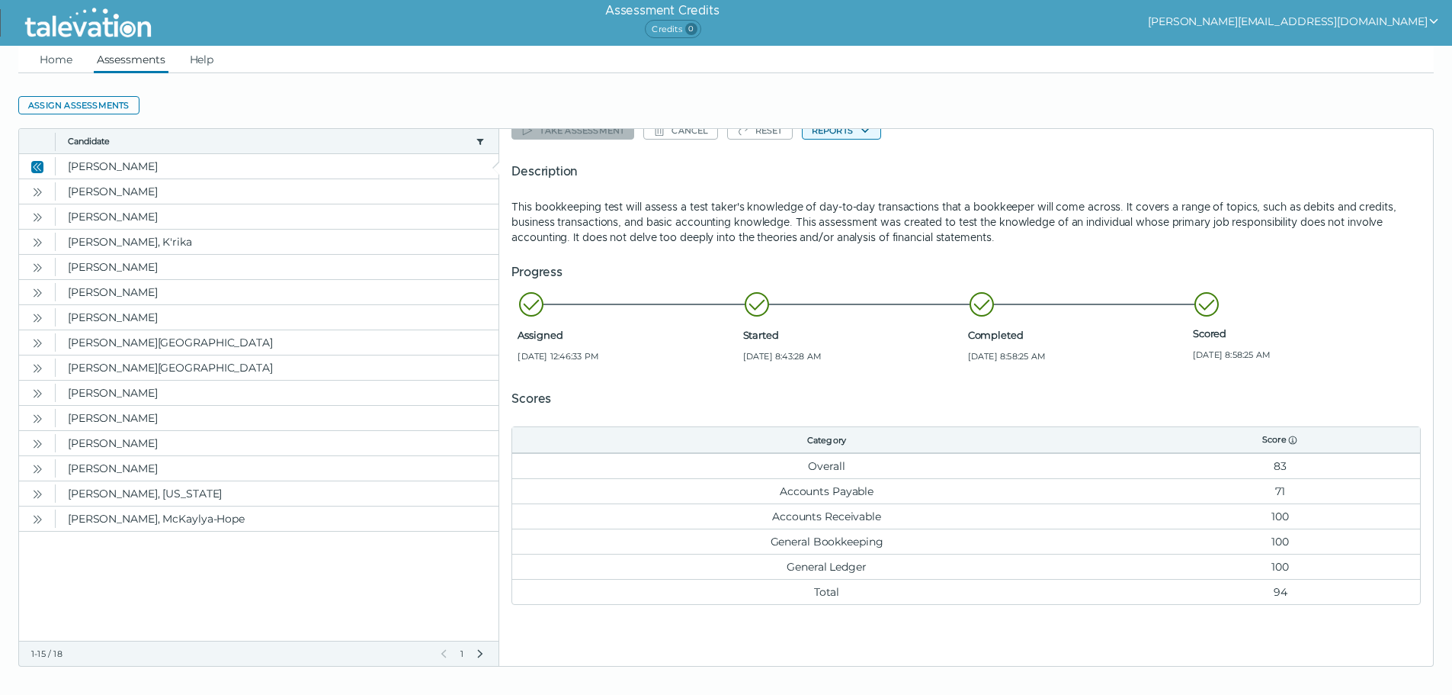
click at [862, 133] on icon "button" at bounding box center [865, 130] width 12 height 12
click at [846, 158] on button "Bookkeeping" at bounding box center [848, 160] width 91 height 18
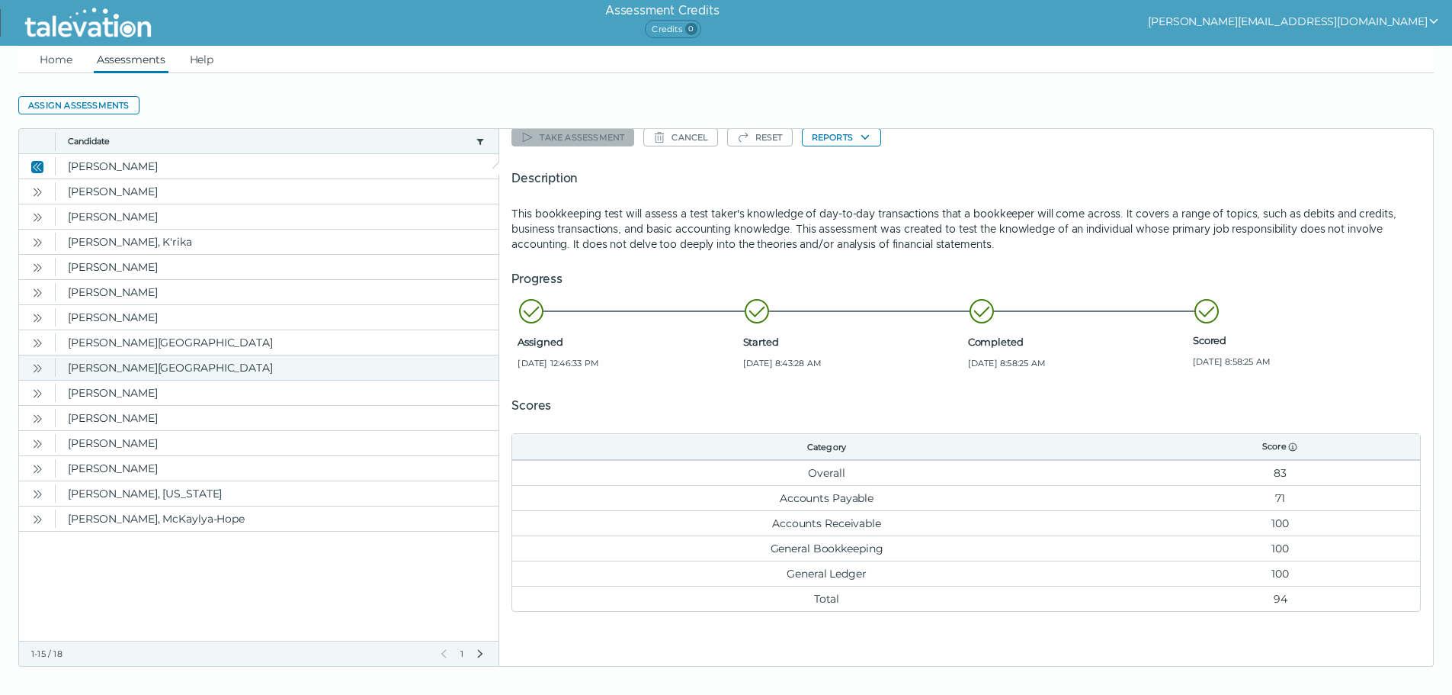
click at [37, 363] on icon "Open" at bounding box center [37, 368] width 12 height 12
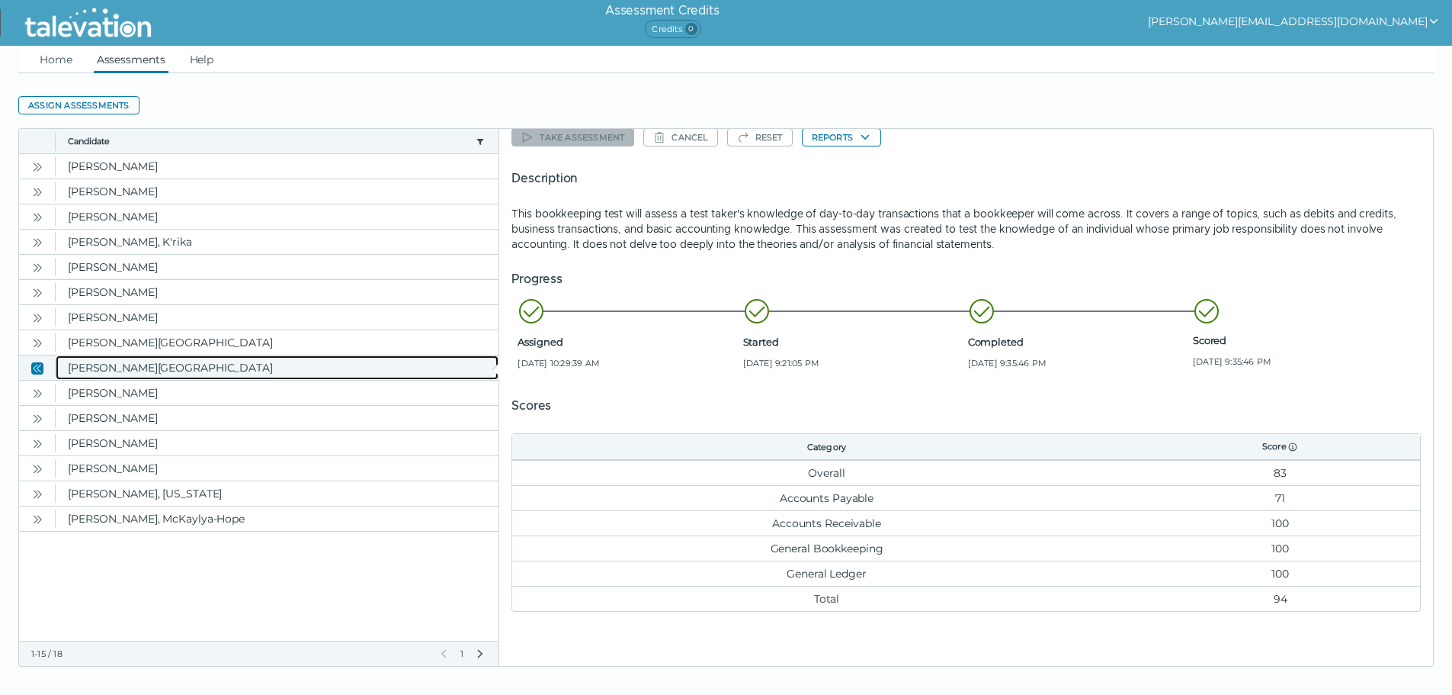
click at [152, 363] on clr-dg-cell "[PERSON_NAME][GEOGRAPHIC_DATA]" at bounding box center [277, 367] width 443 height 24
click at [107, 361] on clr-dg-cell "[PERSON_NAME][GEOGRAPHIC_DATA]" at bounding box center [277, 367] width 443 height 24
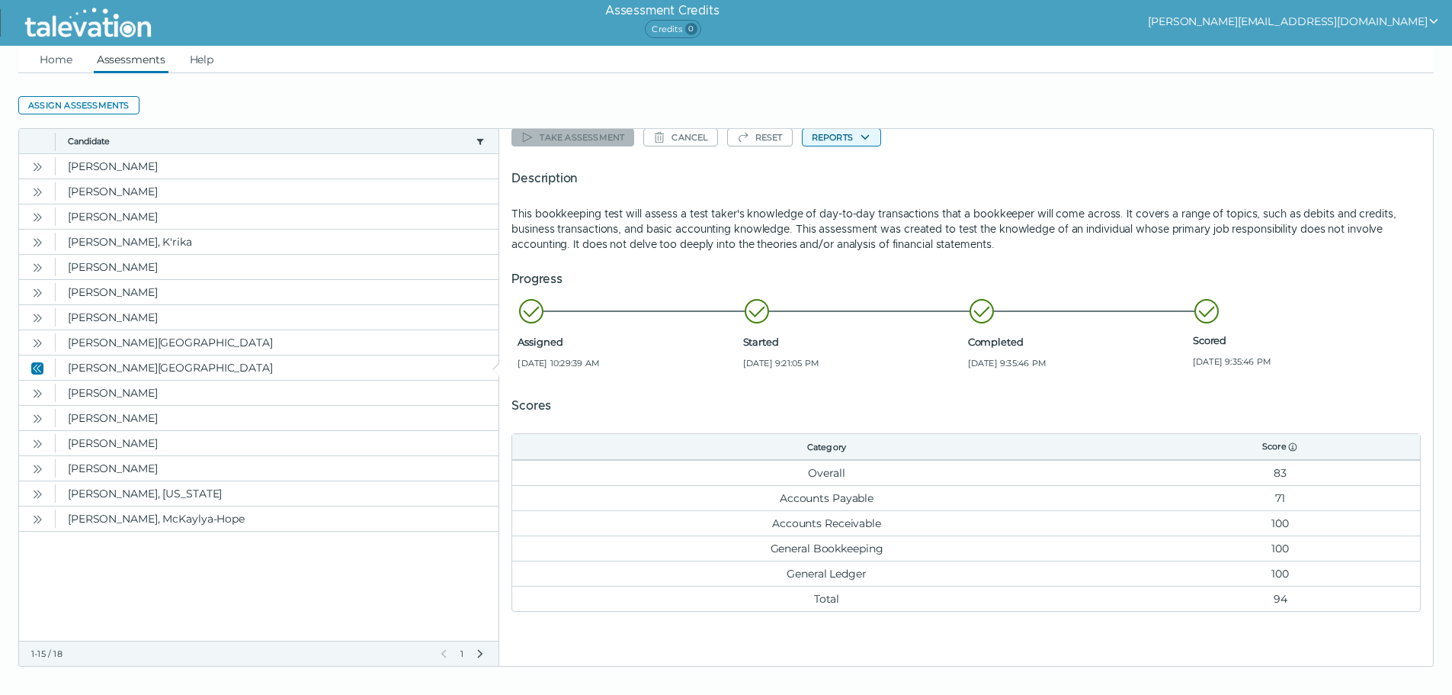
click at [869, 134] on icon "button" at bounding box center [865, 137] width 12 height 12
click at [861, 172] on button "Bookkeeping" at bounding box center [848, 167] width 91 height 18
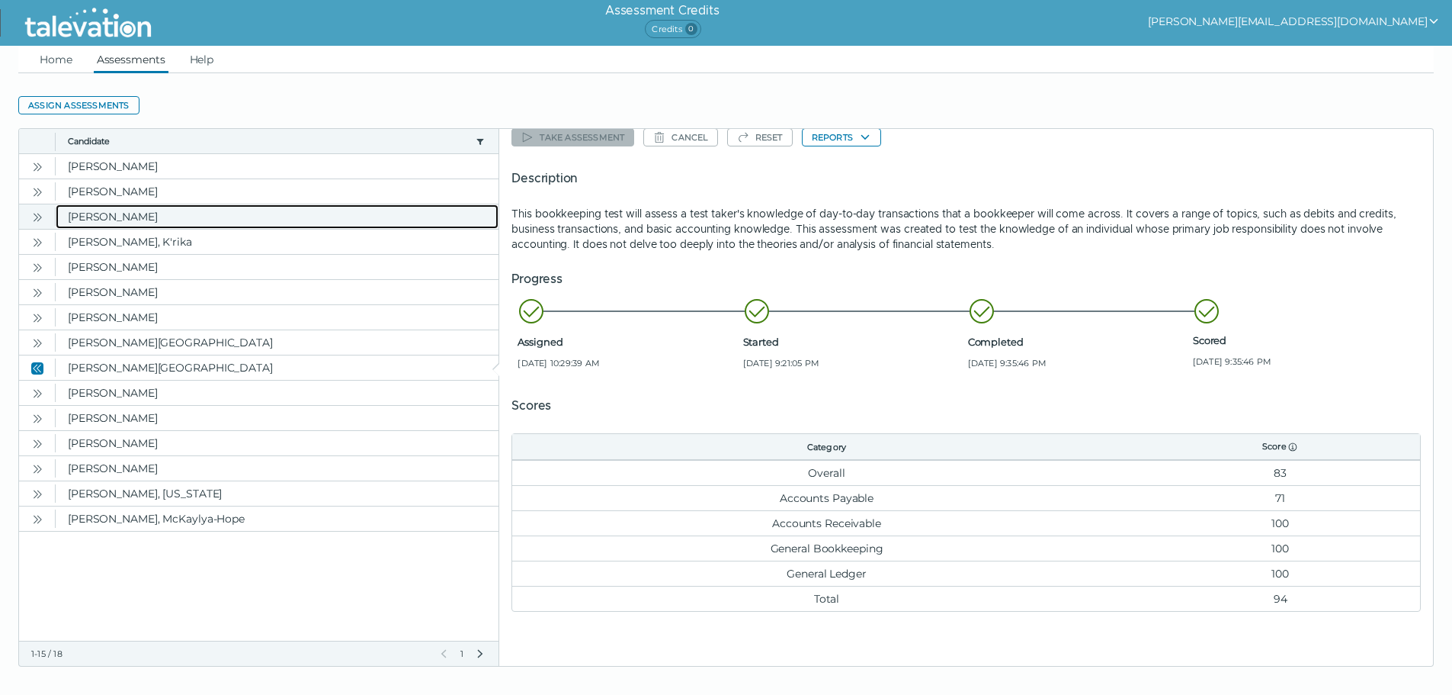
click at [121, 220] on clr-dg-cell "[PERSON_NAME]" at bounding box center [277, 216] width 443 height 24
click at [63, 217] on clr-dg-cell "[PERSON_NAME]" at bounding box center [277, 216] width 443 height 24
click at [74, 215] on clr-dg-cell "[PERSON_NAME]" at bounding box center [277, 216] width 443 height 24
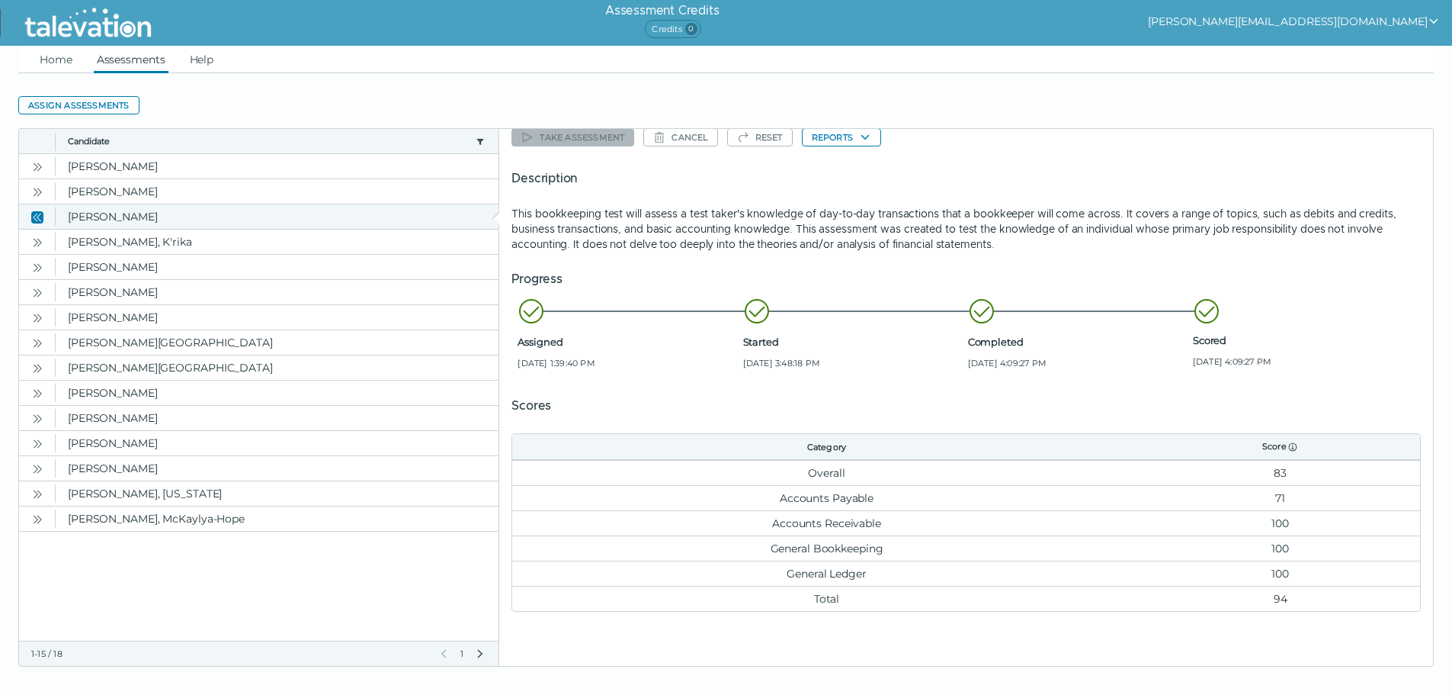
click at [37, 214] on icon "Close" at bounding box center [37, 217] width 12 height 12
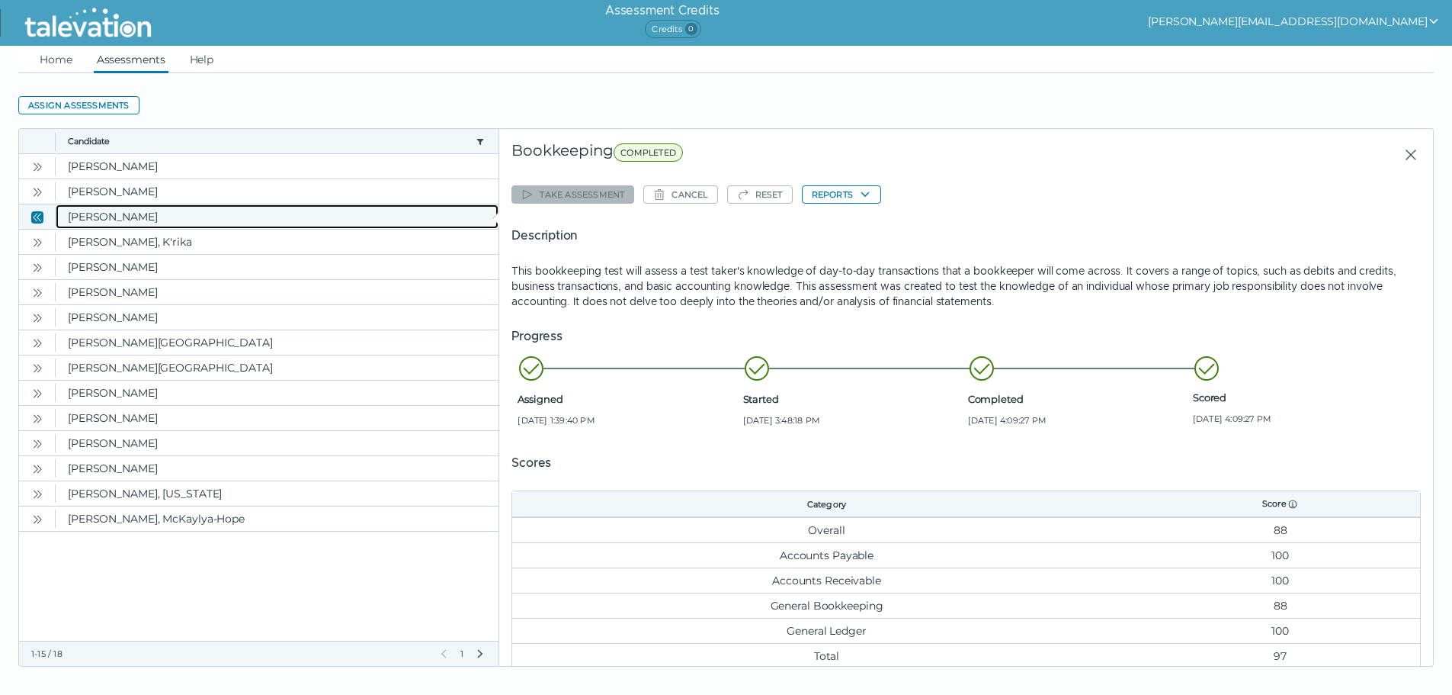
click at [120, 216] on clr-dg-cell "[PERSON_NAME]" at bounding box center [277, 216] width 443 height 24
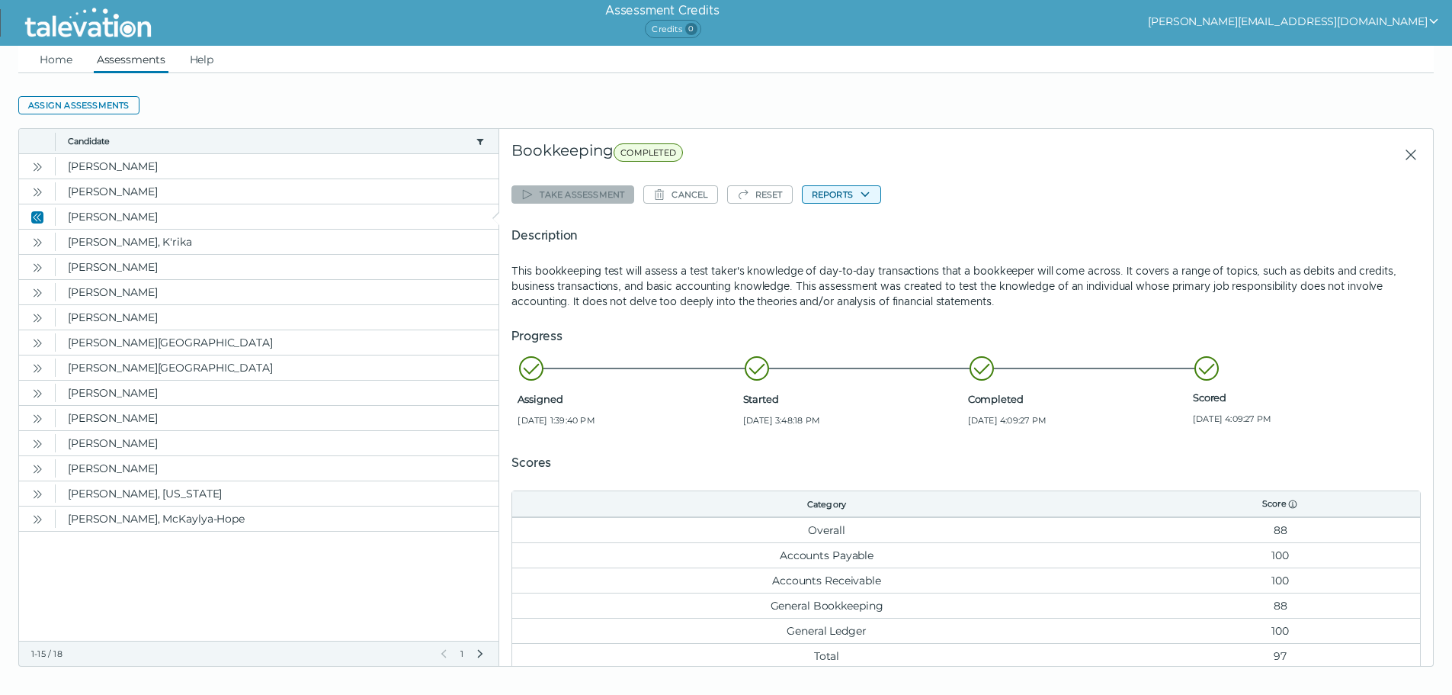
click at [852, 200] on button "Reports" at bounding box center [841, 194] width 79 height 18
click at [825, 229] on button "Bookkeeping" at bounding box center [848, 224] width 91 height 18
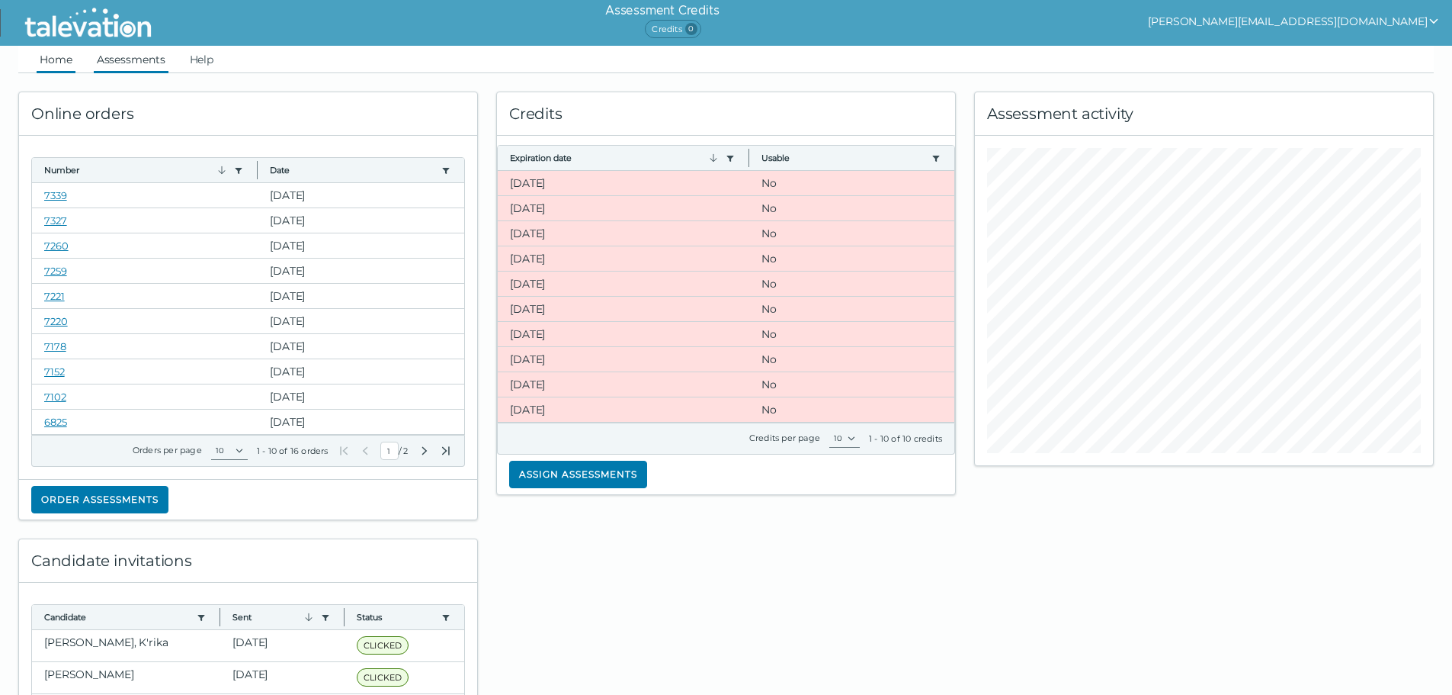
click at [137, 56] on link "Assessments" at bounding box center [131, 59] width 75 height 27
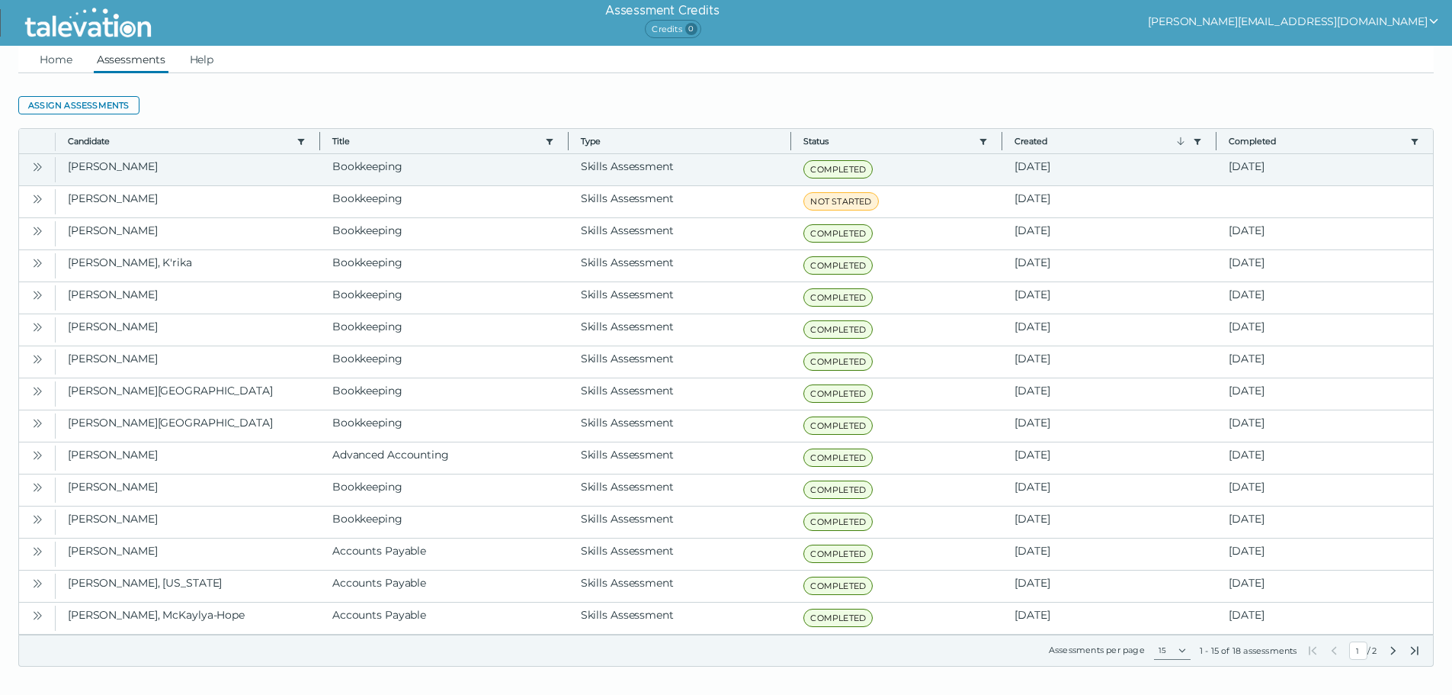
click at [33, 168] on icon "Open" at bounding box center [37, 167] width 12 height 12
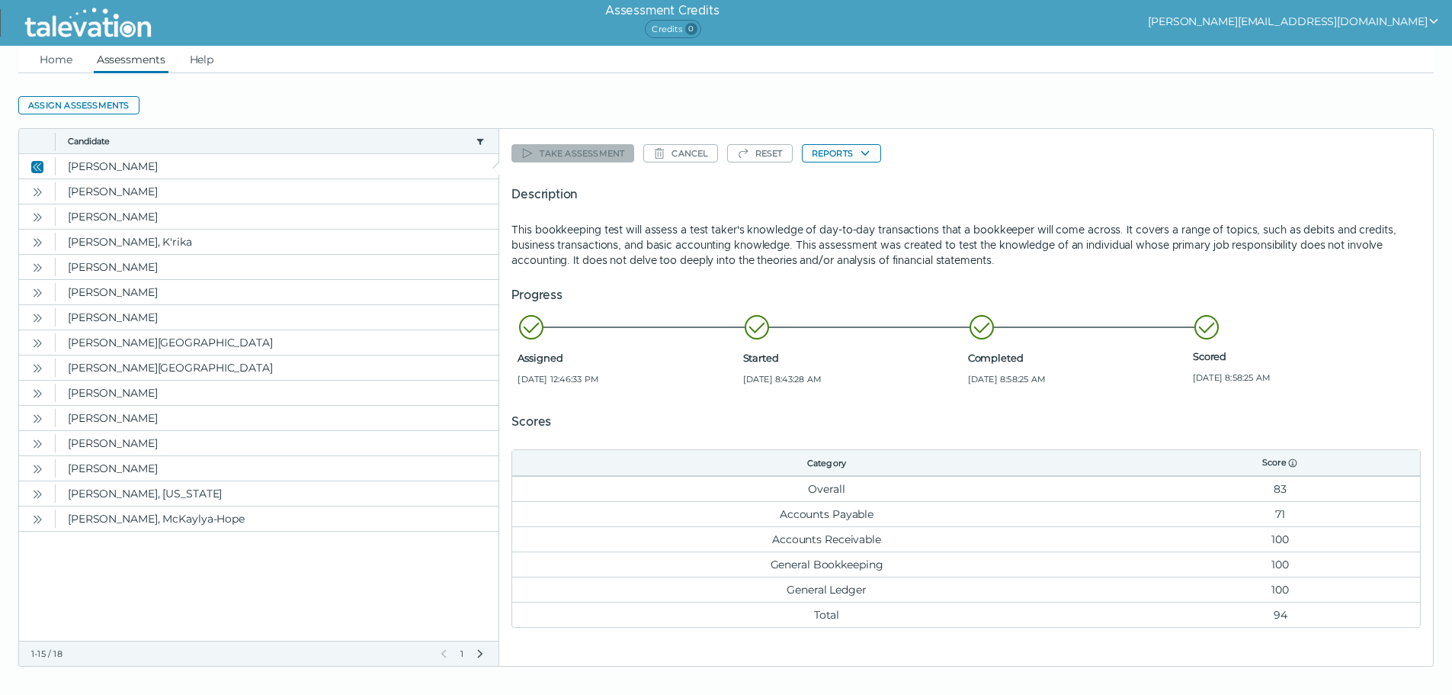
scroll to position [64, 0]
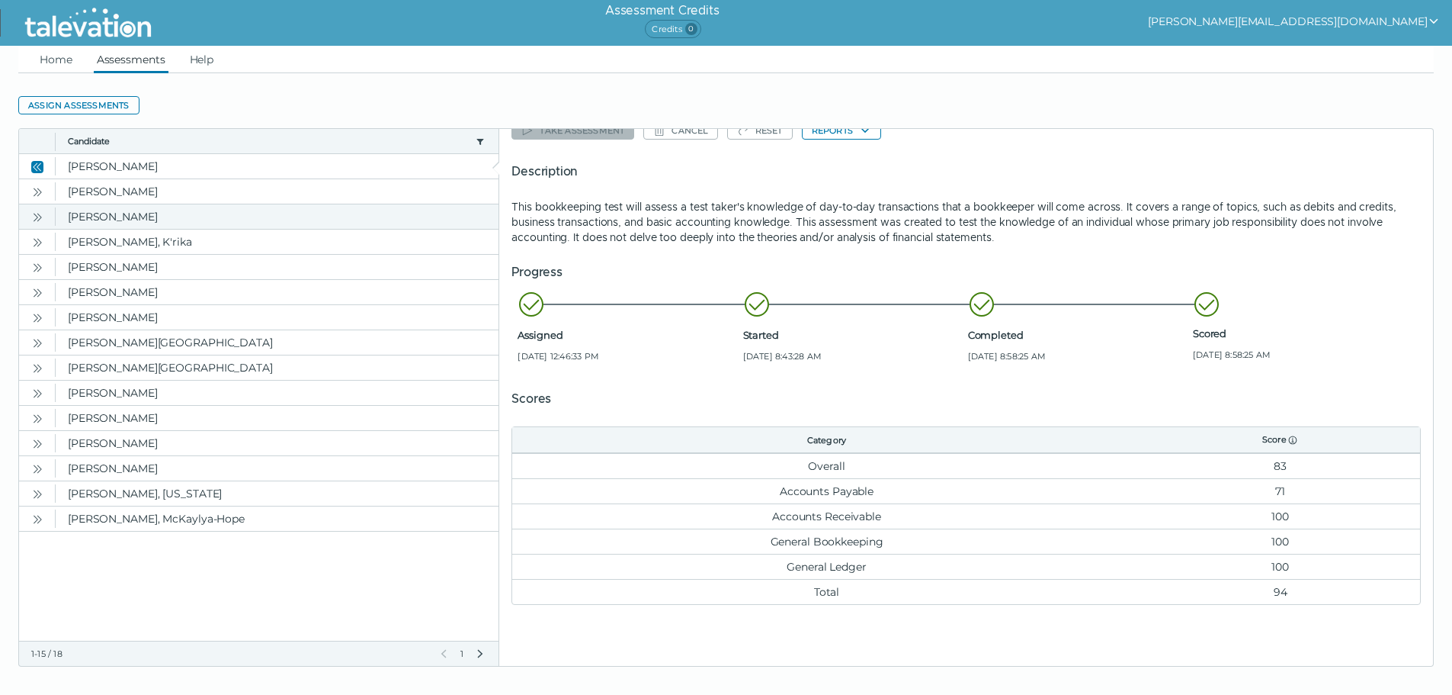
click at [43, 219] on button "Open" at bounding box center [37, 216] width 18 height 18
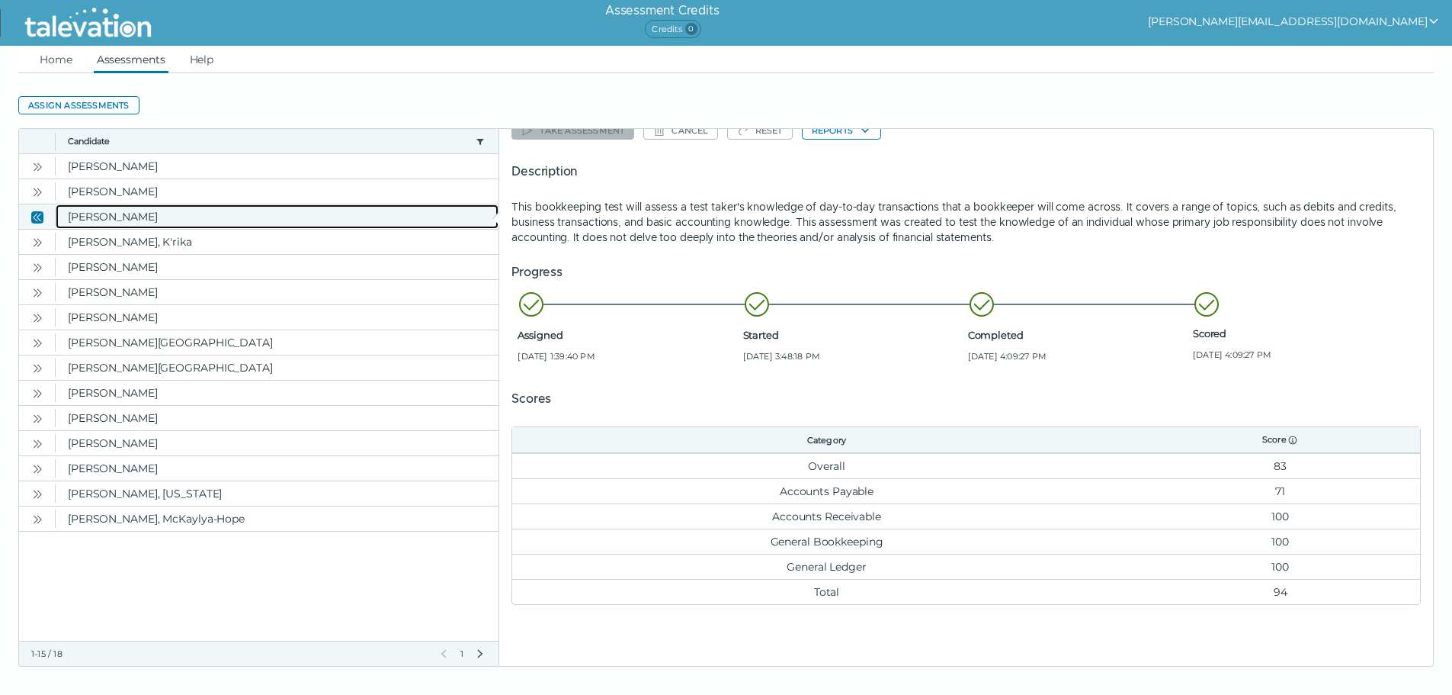
click at [95, 217] on clr-dg-cell "[PERSON_NAME]" at bounding box center [277, 216] width 443 height 24
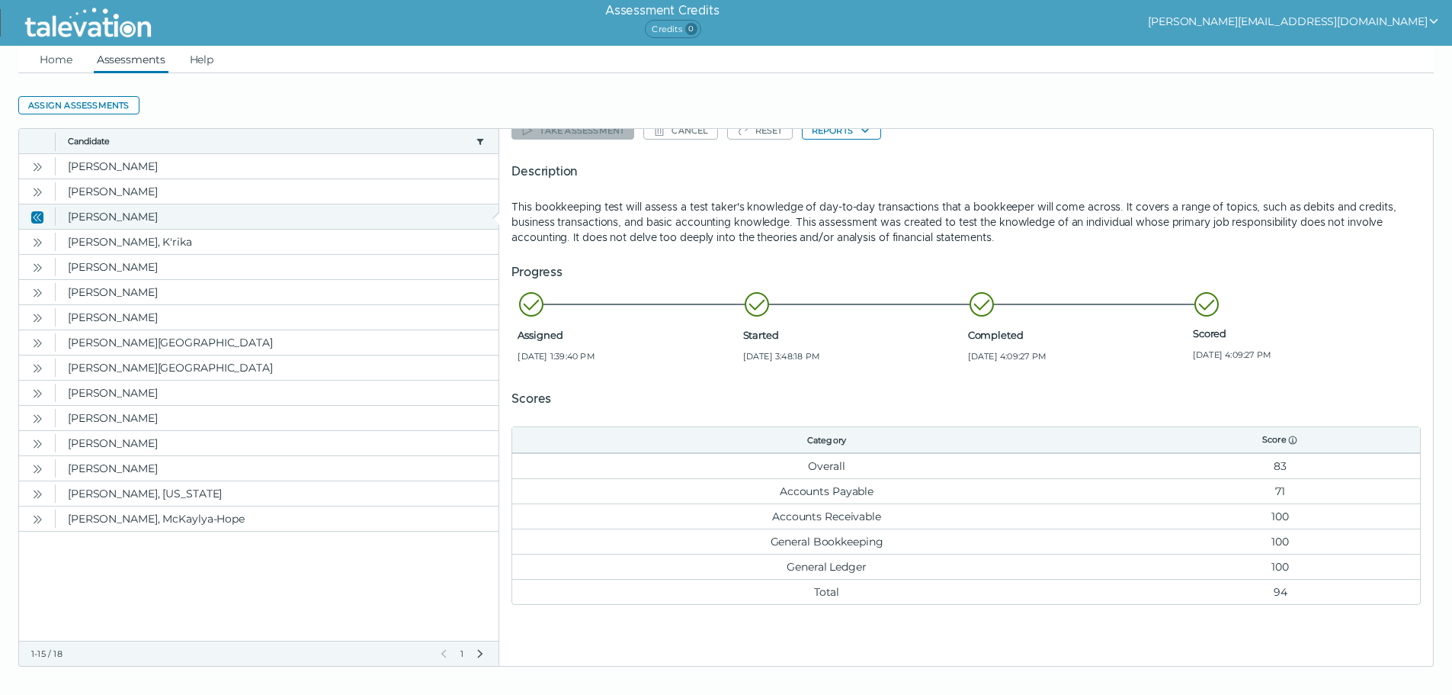
click at [42, 221] on icon "Close" at bounding box center [37, 217] width 12 height 12
click at [34, 342] on icon "Open" at bounding box center [37, 343] width 12 height 12
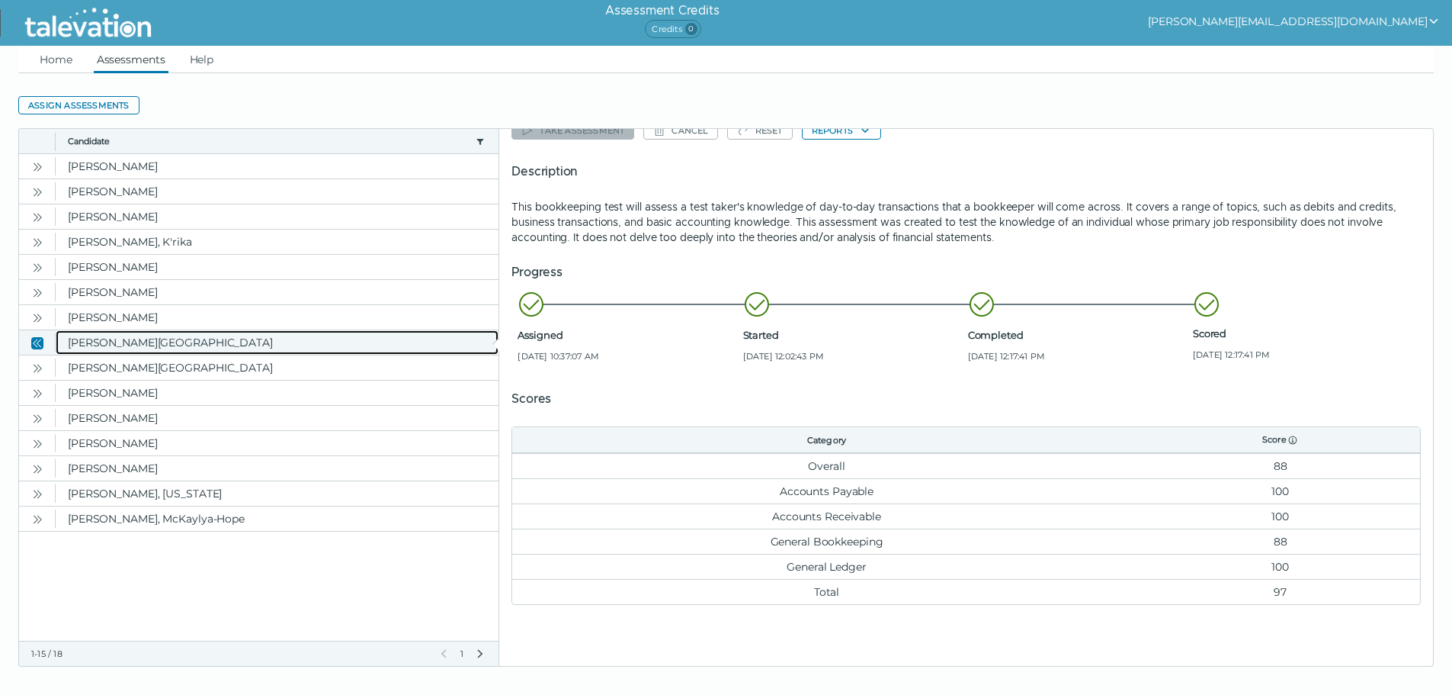
click at [110, 341] on clr-dg-cell "[PERSON_NAME][GEOGRAPHIC_DATA]" at bounding box center [277, 342] width 443 height 24
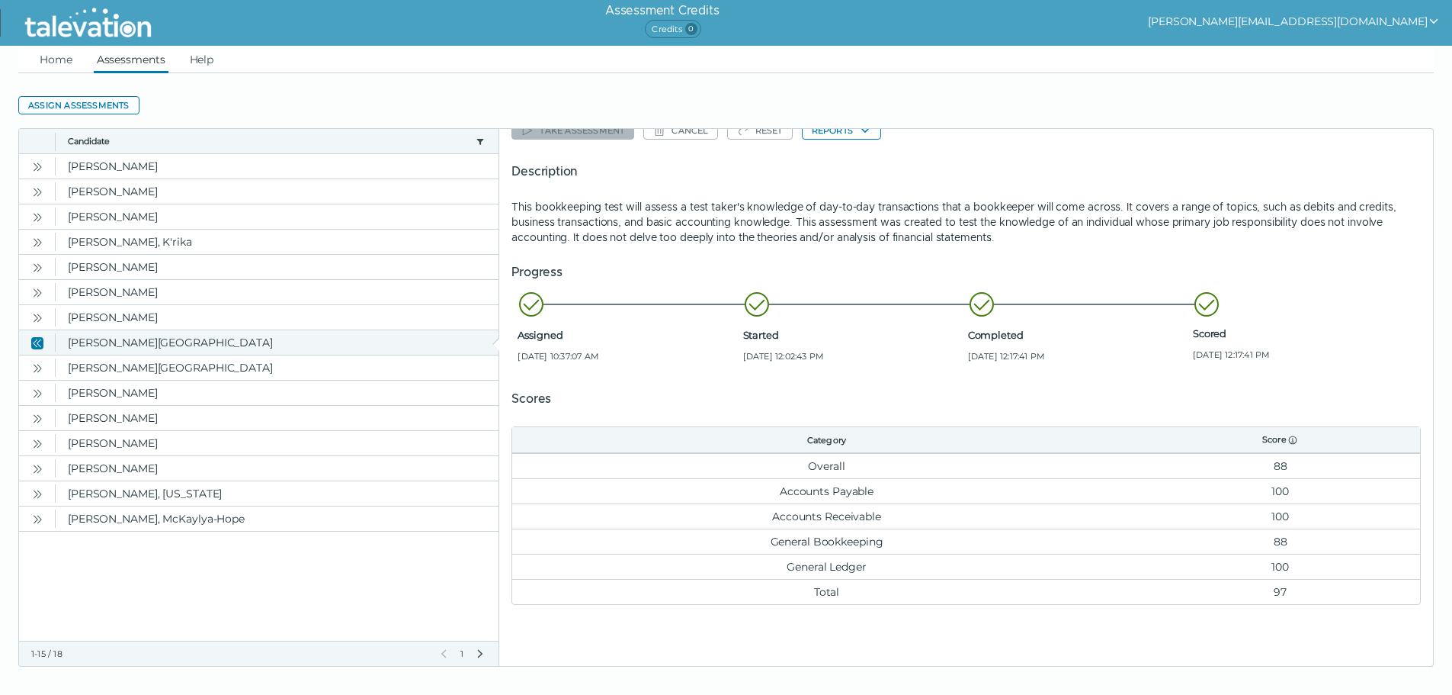
click at [38, 349] on button "Close" at bounding box center [37, 342] width 18 height 18
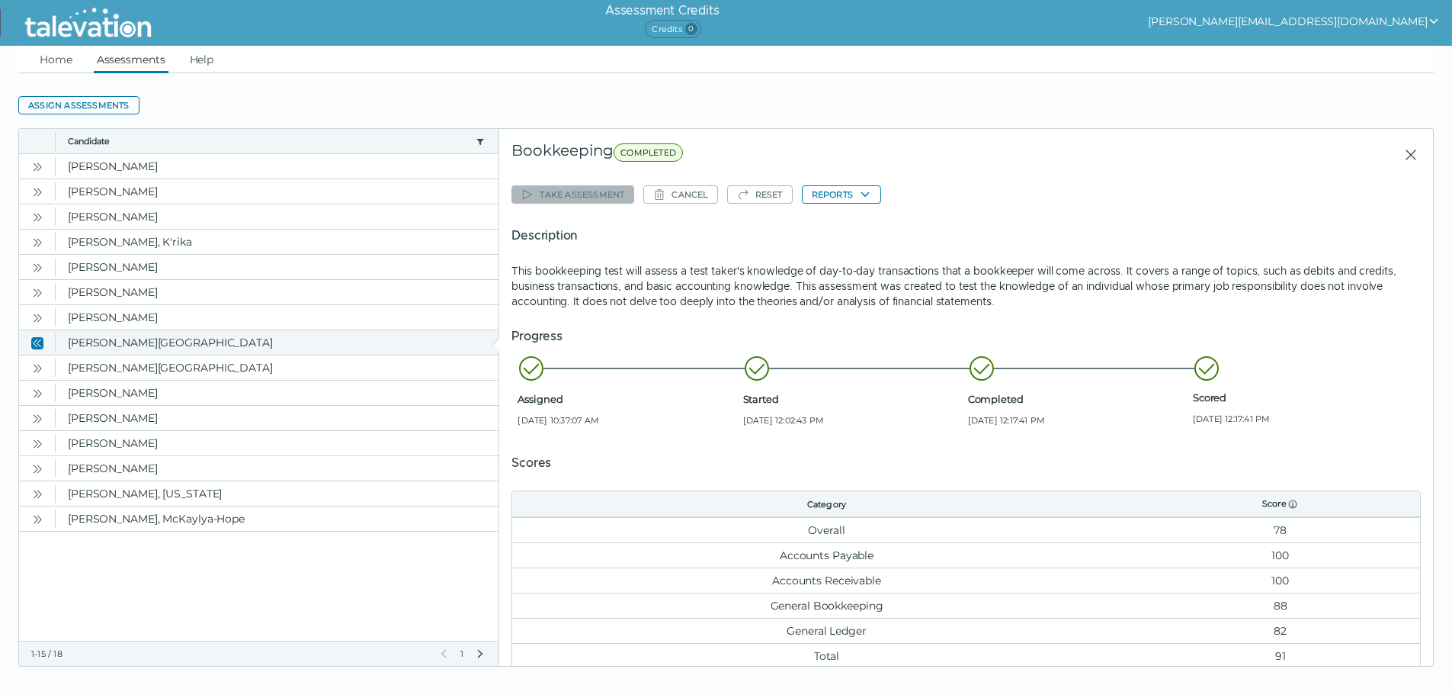
click at [43, 342] on button "Close" at bounding box center [37, 342] width 18 height 18
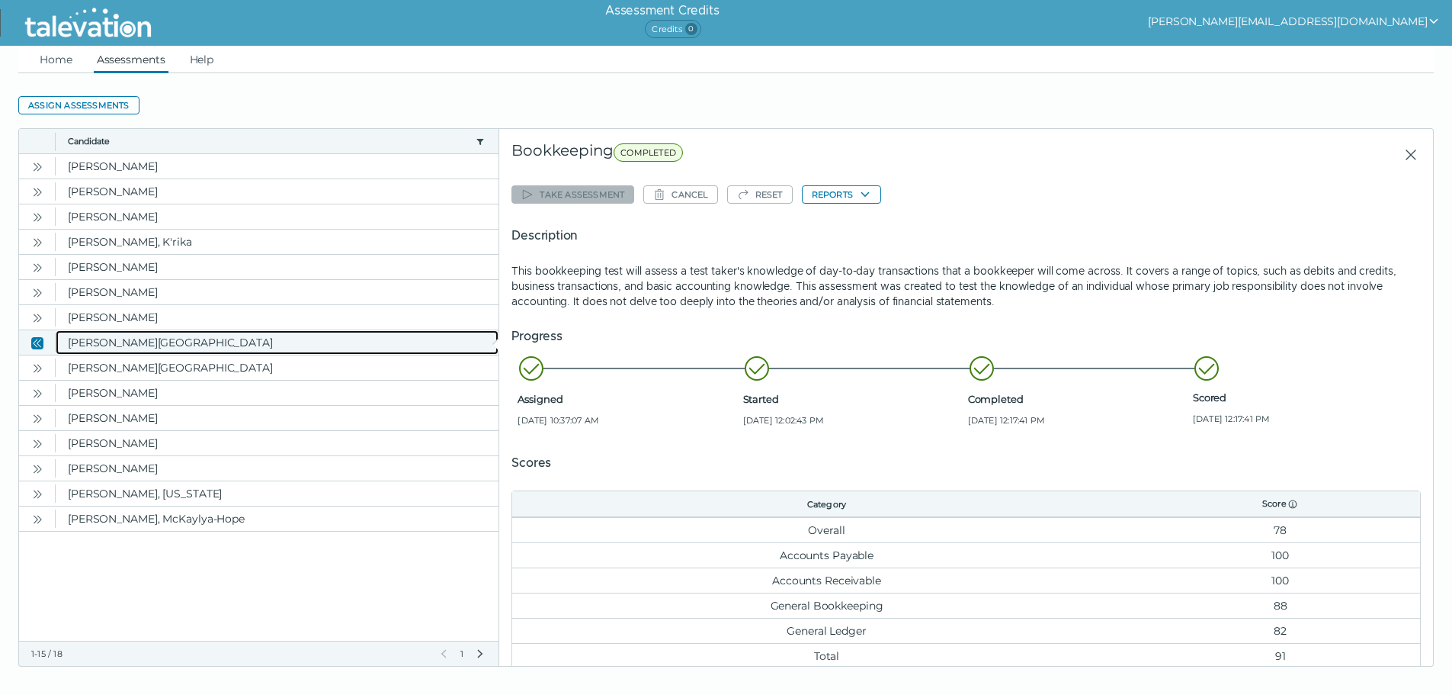
click at [75, 345] on clr-dg-cell "[PERSON_NAME][GEOGRAPHIC_DATA]" at bounding box center [277, 342] width 443 height 24
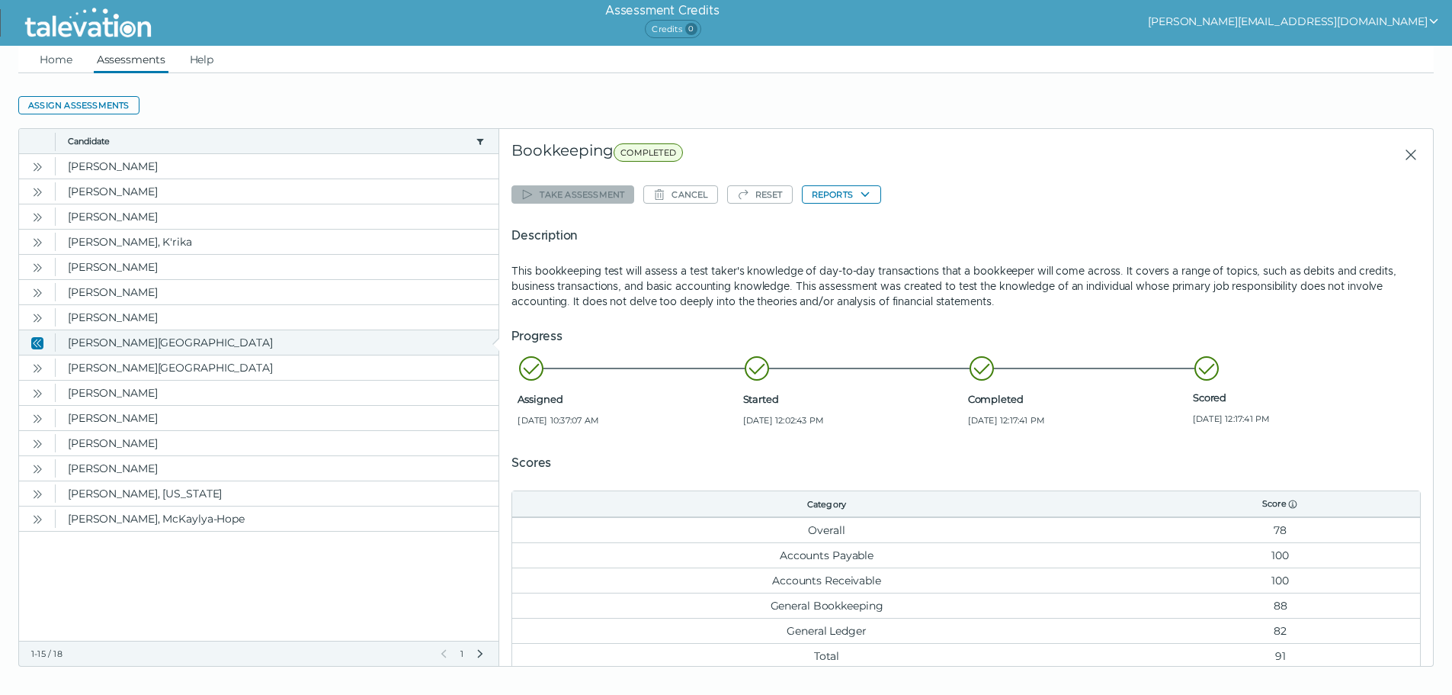
click at [39, 344] on icon "Close" at bounding box center [37, 343] width 12 height 12
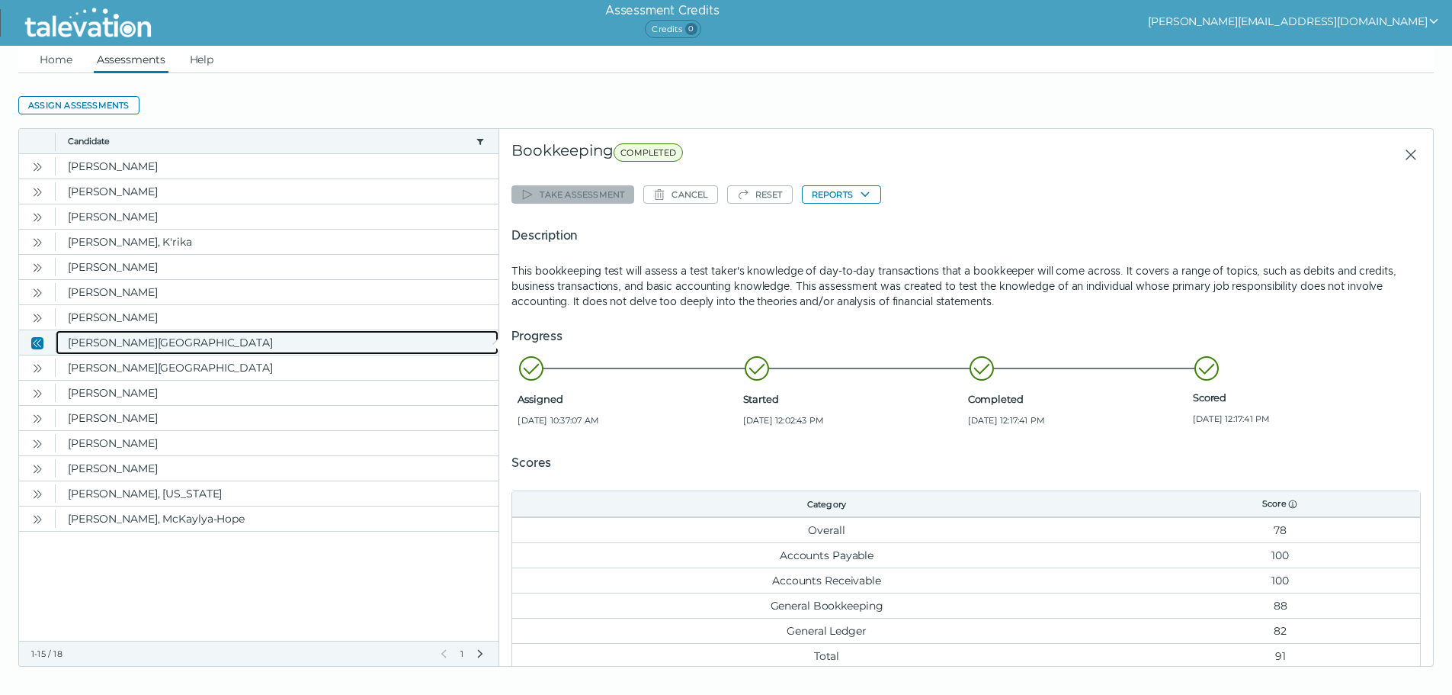
click at [91, 342] on clr-dg-cell "[PERSON_NAME][GEOGRAPHIC_DATA]" at bounding box center [277, 342] width 443 height 24
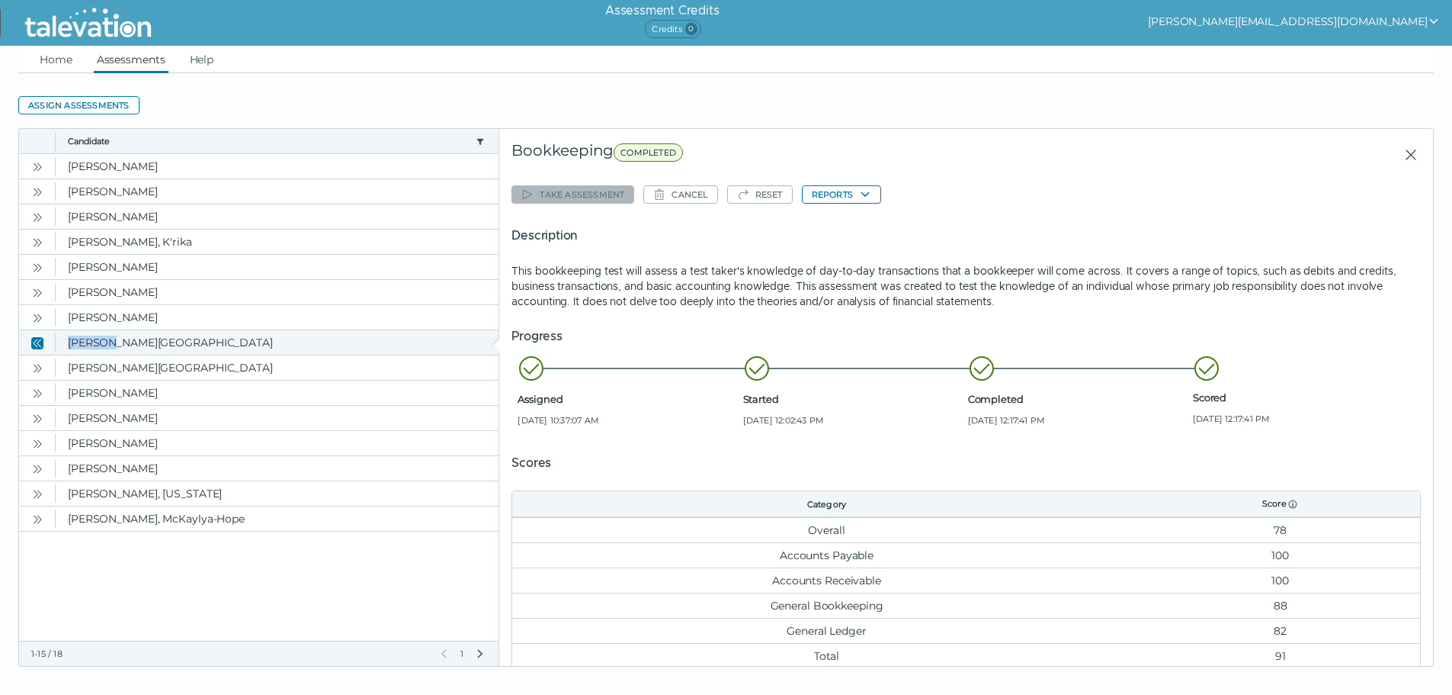
click at [37, 342] on icon "Close" at bounding box center [39, 342] width 5 height 8
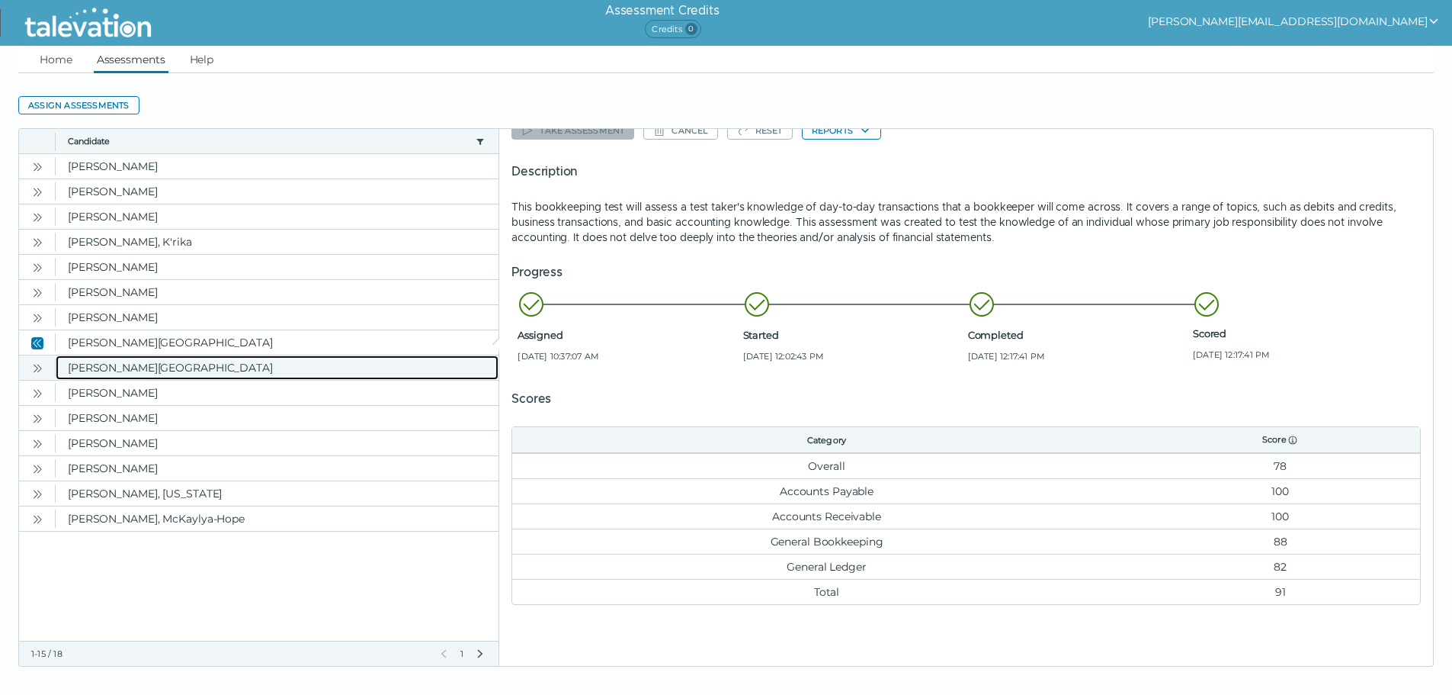
click at [156, 369] on clr-dg-cell "[PERSON_NAME][GEOGRAPHIC_DATA]" at bounding box center [277, 367] width 443 height 24
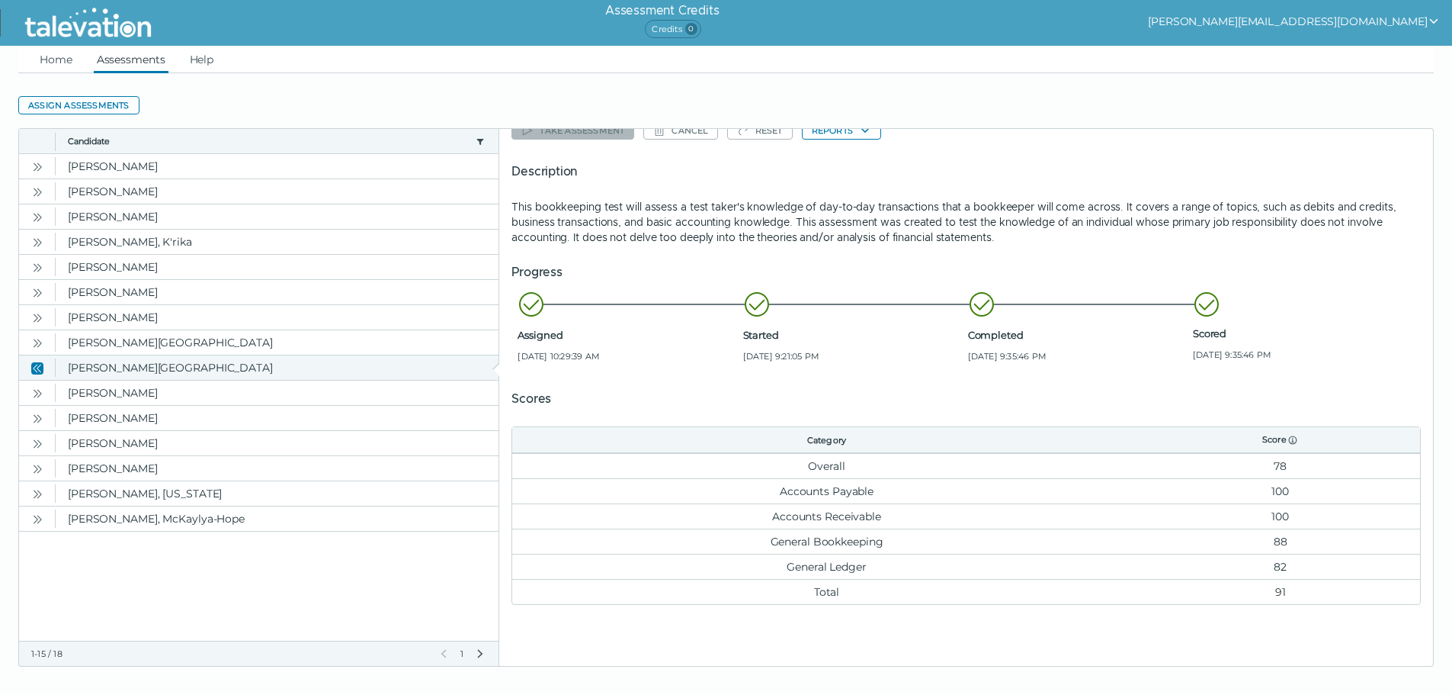
click at [40, 368] on icon "Close" at bounding box center [37, 368] width 12 height 12
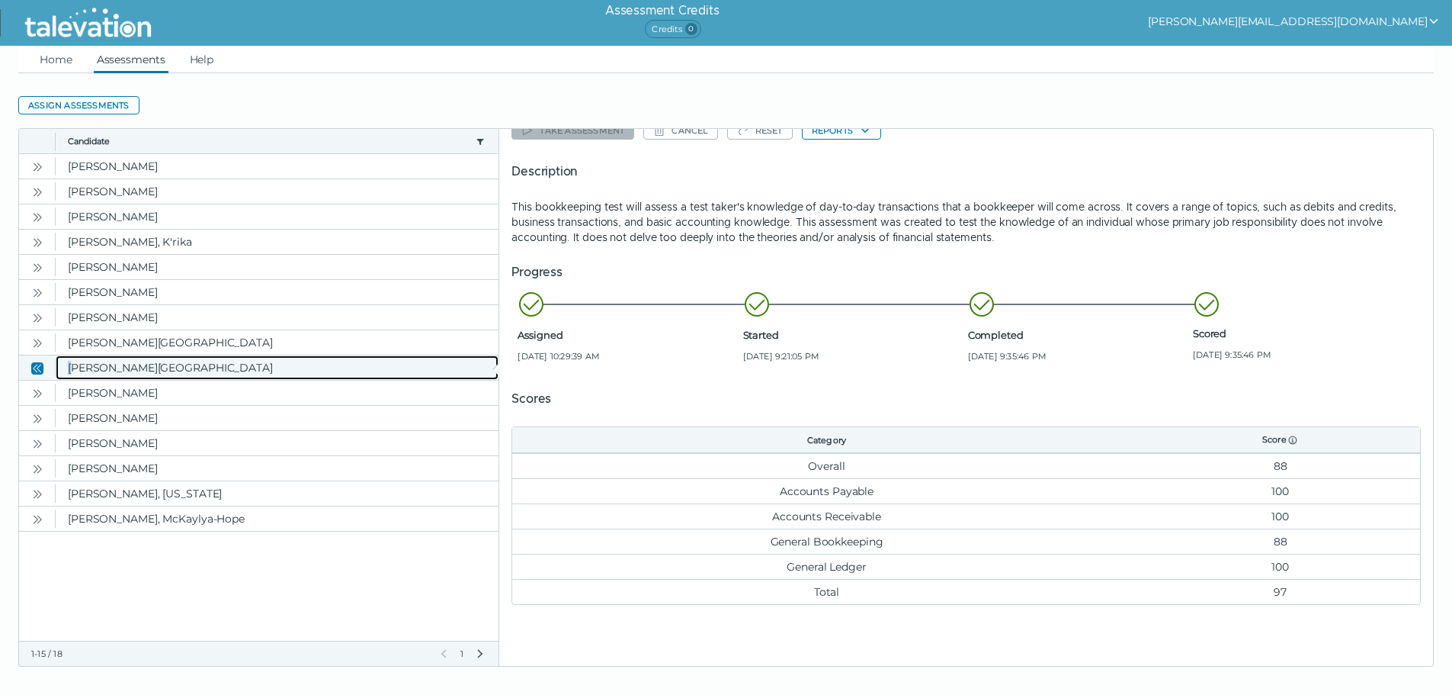
click at [74, 363] on clr-dg-cell "[PERSON_NAME][GEOGRAPHIC_DATA]" at bounding box center [277, 367] width 443 height 24
click at [82, 364] on clr-dg-cell "[PERSON_NAME][GEOGRAPHIC_DATA]" at bounding box center [277, 367] width 443 height 24
click at [144, 371] on clr-dg-cell "[PERSON_NAME][GEOGRAPHIC_DATA]" at bounding box center [277, 367] width 443 height 24
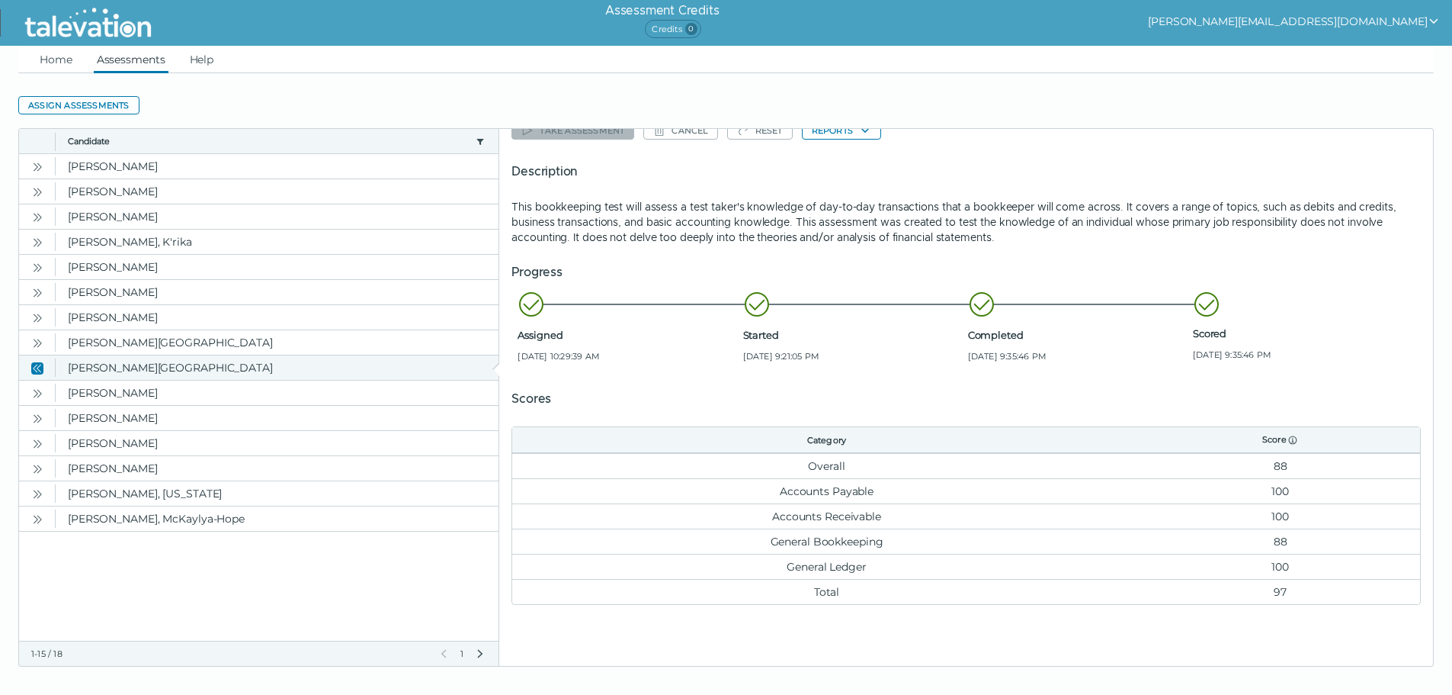
click at [43, 368] on icon "Close" at bounding box center [37, 368] width 12 height 12
click at [34, 392] on icon "Open" at bounding box center [37, 393] width 12 height 12
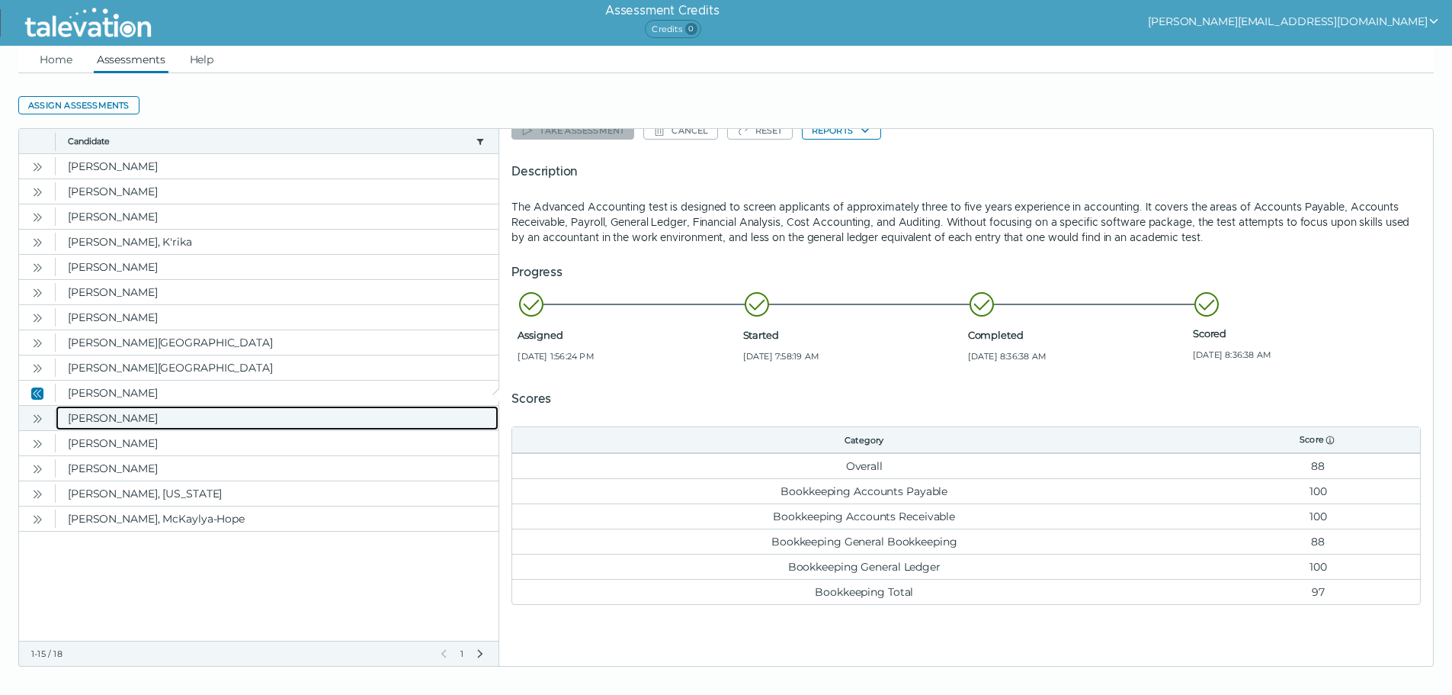
click at [93, 423] on clr-dg-cell "[PERSON_NAME]" at bounding box center [277, 418] width 443 height 24
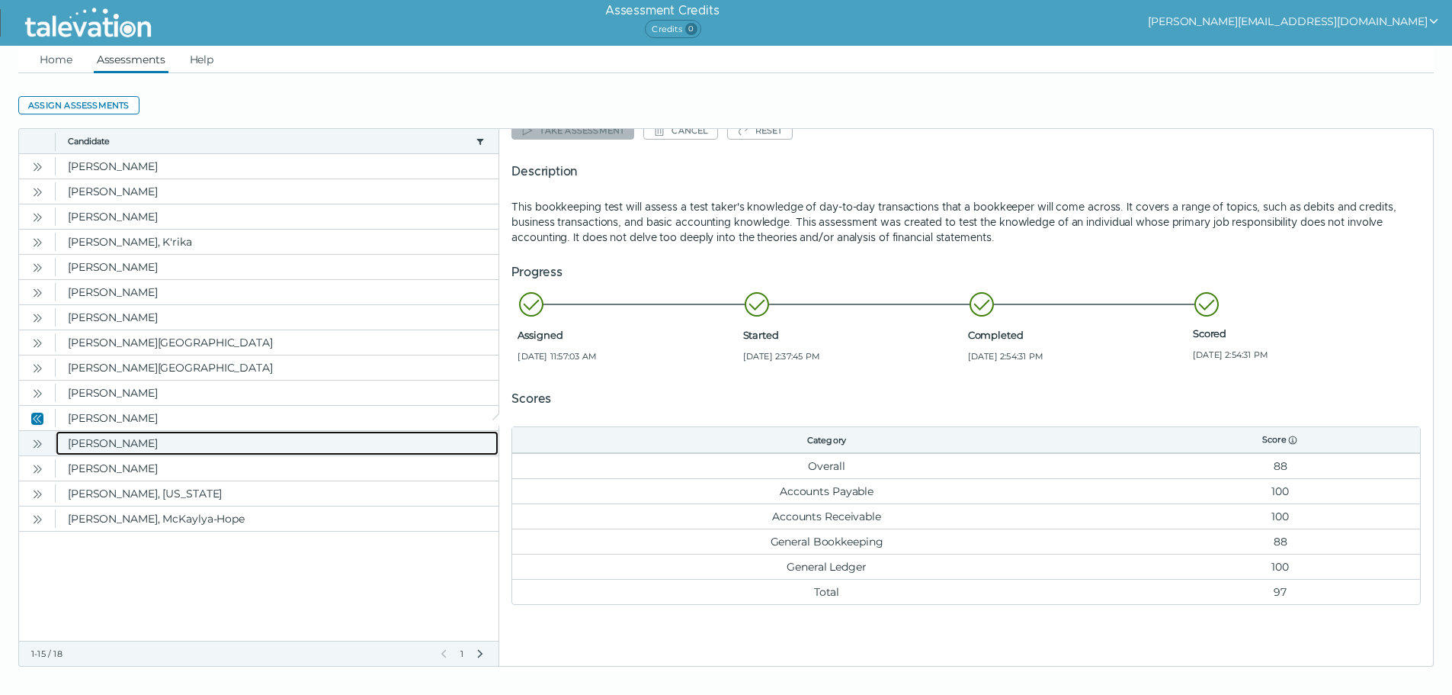
click at [91, 441] on clr-dg-cell "[PERSON_NAME]" at bounding box center [277, 443] width 443 height 24
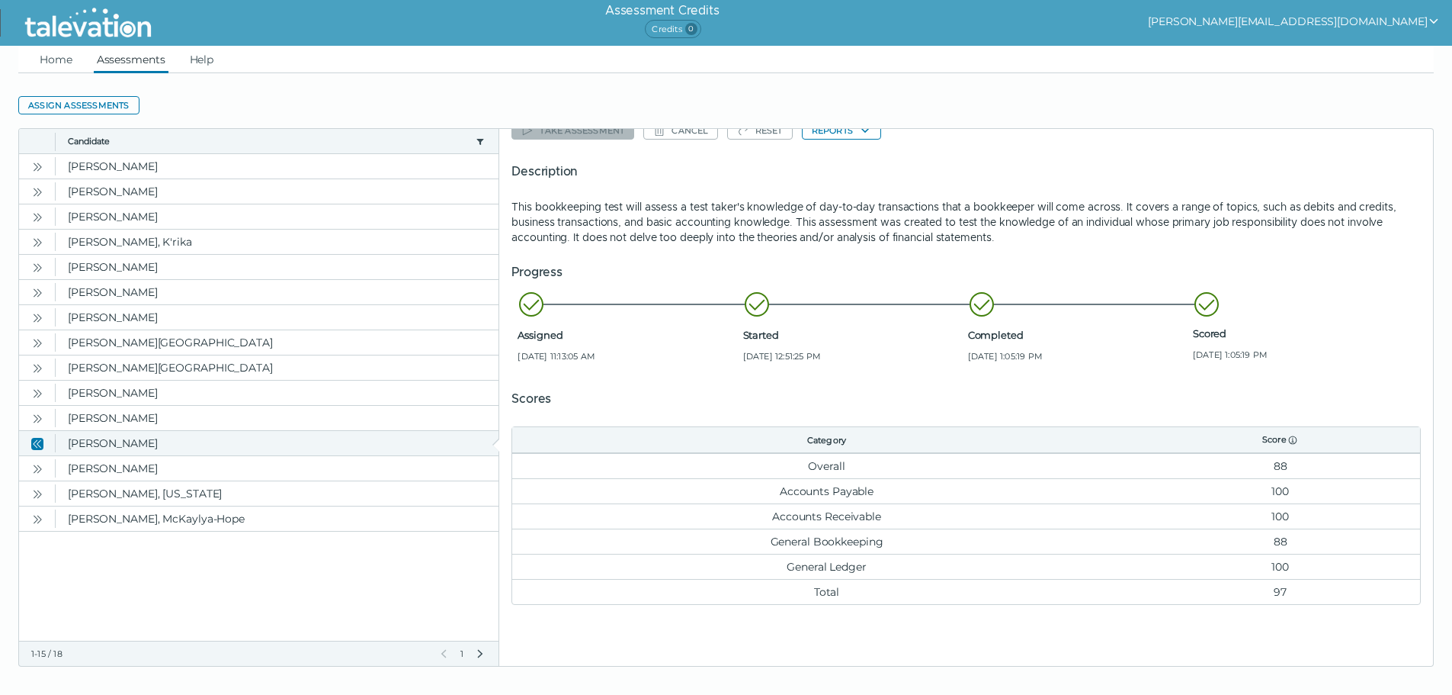
click at [47, 441] on button "Close" at bounding box center [37, 443] width 18 height 18
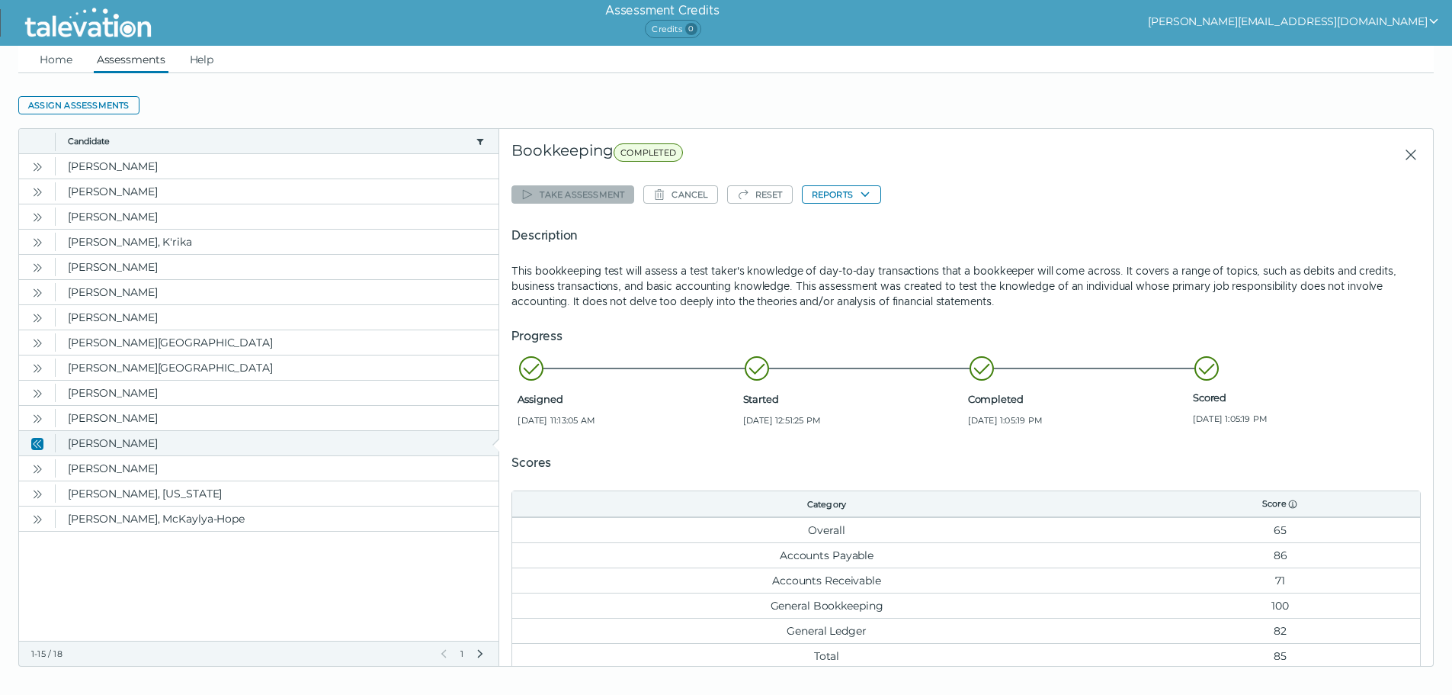
click at [47, 441] on button "Close" at bounding box center [37, 443] width 18 height 18
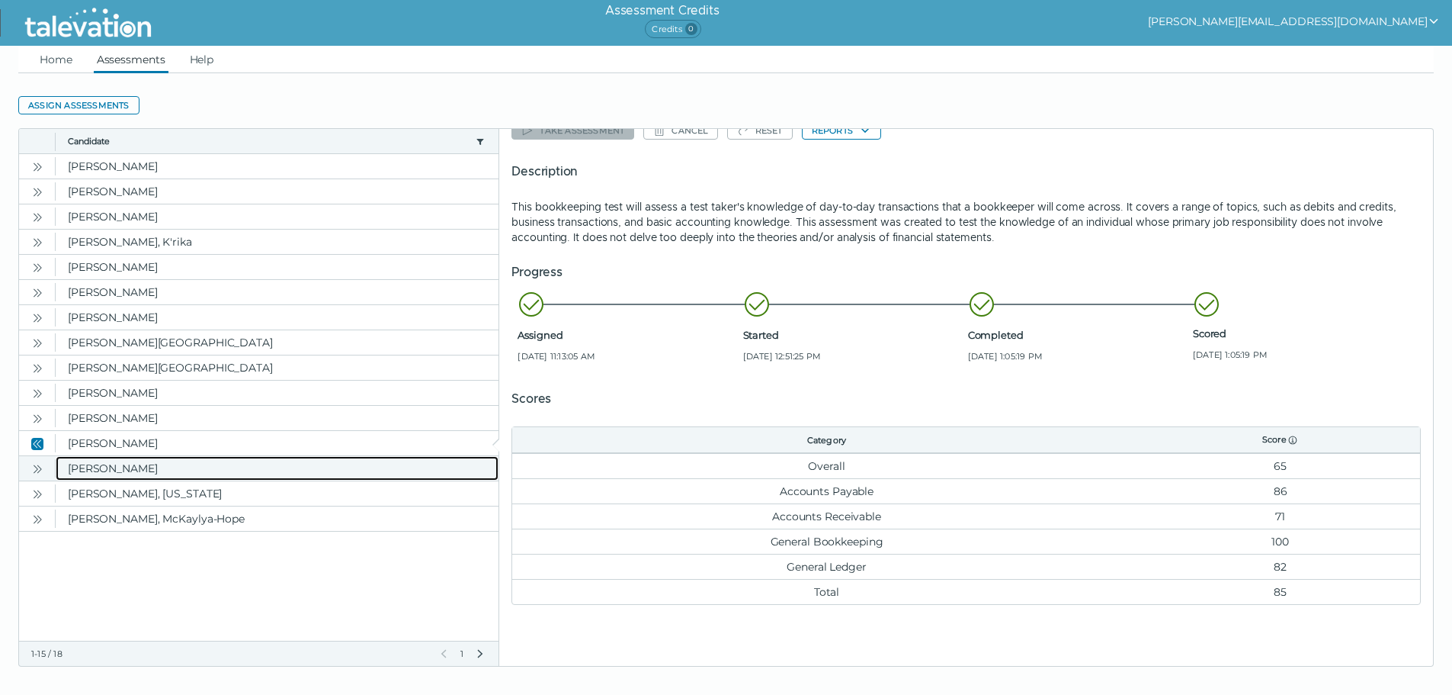
click at [141, 472] on clr-dg-cell "[PERSON_NAME]" at bounding box center [277, 468] width 443 height 24
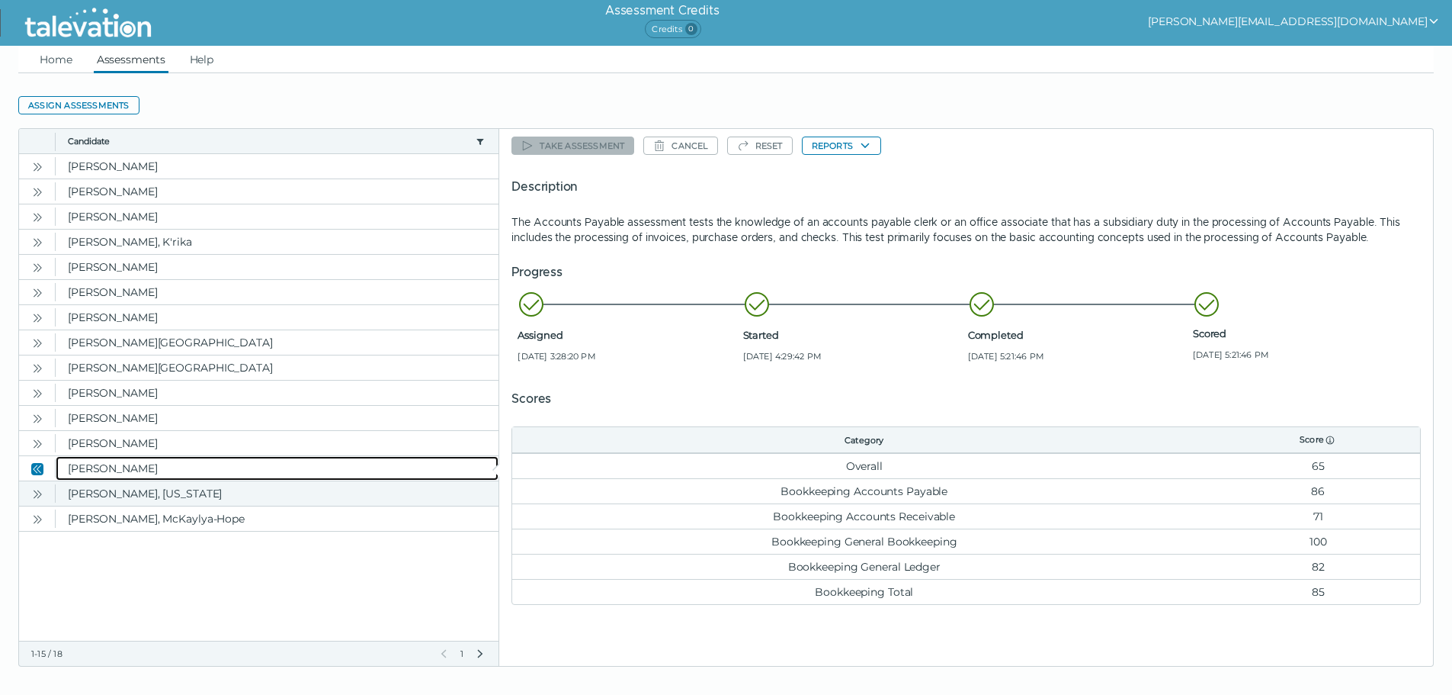
scroll to position [49, 0]
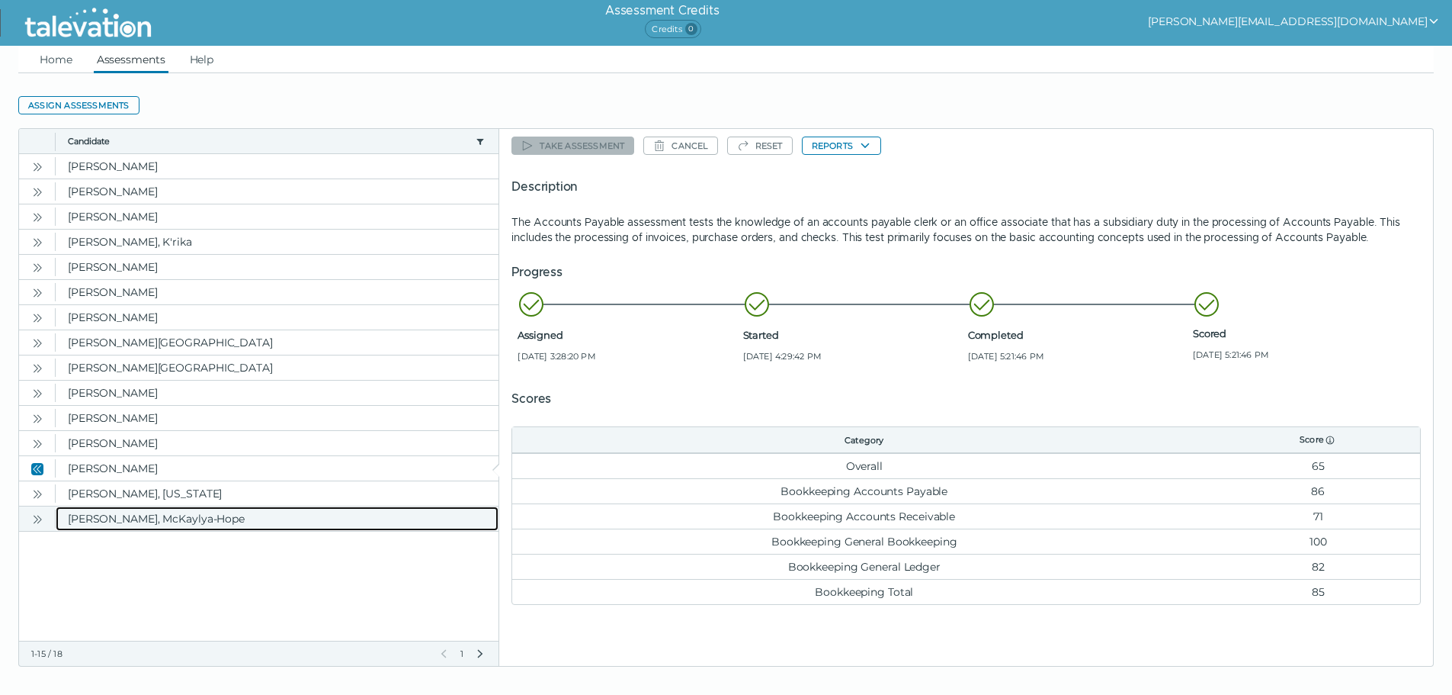
click at [224, 515] on clr-dg-cell "[PERSON_NAME], McKaylya-Hope" at bounding box center [277, 518] width 443 height 24
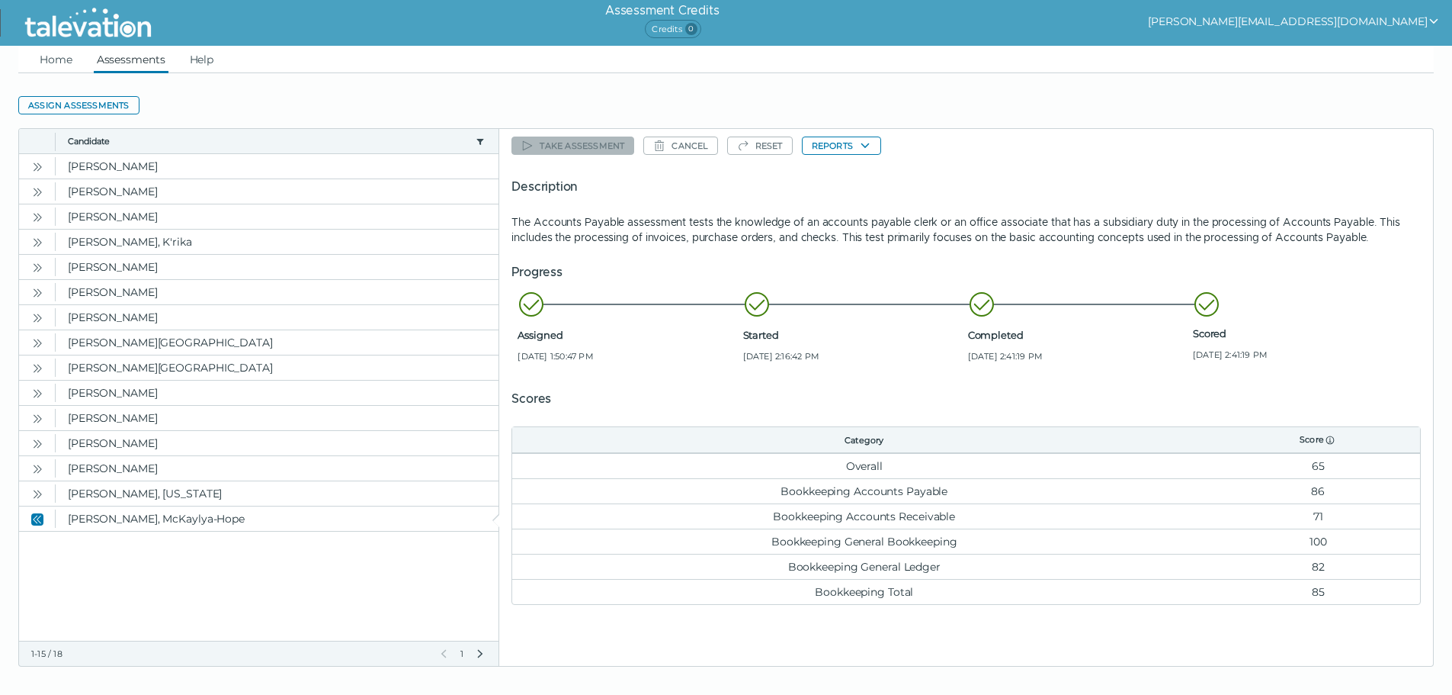
click at [1343, 18] on button "[PERSON_NAME][EMAIL_ADDRESS][DOMAIN_NAME]" at bounding box center [1294, 21] width 292 height 18
click at [1347, 57] on div "Sign out" at bounding box center [1302, 51] width 90 height 18
